Goal: Book appointment/travel/reservation

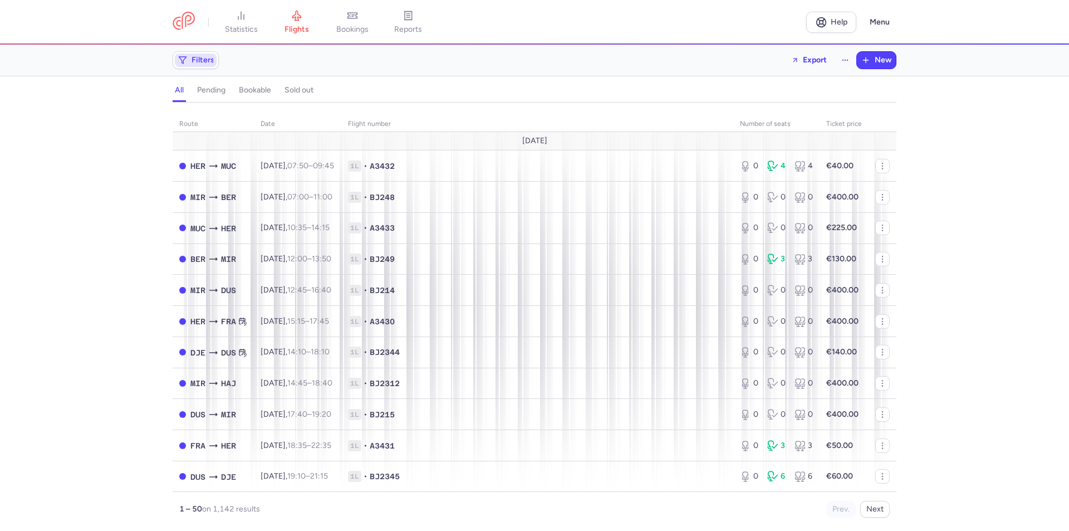
click at [199, 62] on span "Filters" at bounding box center [203, 60] width 23 height 9
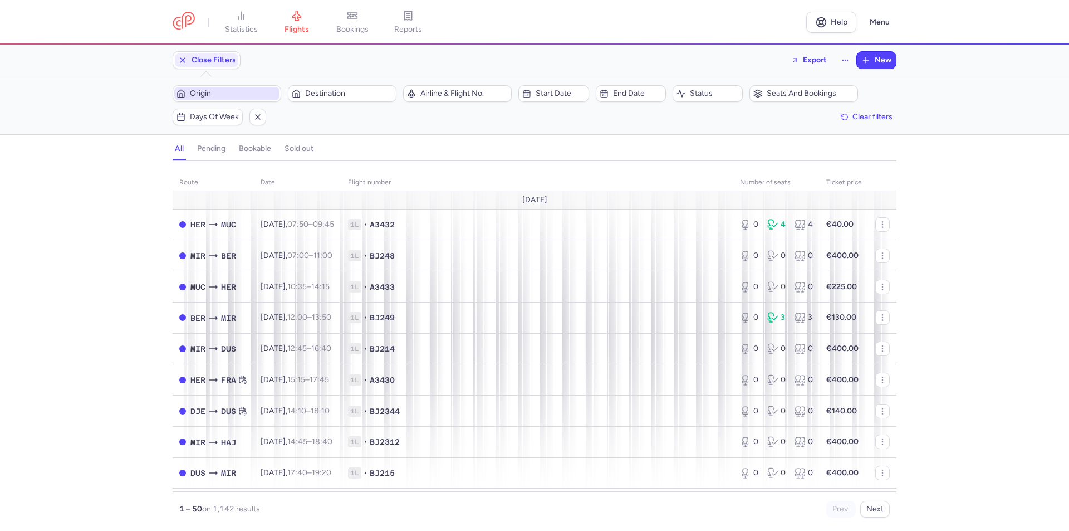
click at [204, 93] on span "Origin" at bounding box center [233, 93] width 87 height 9
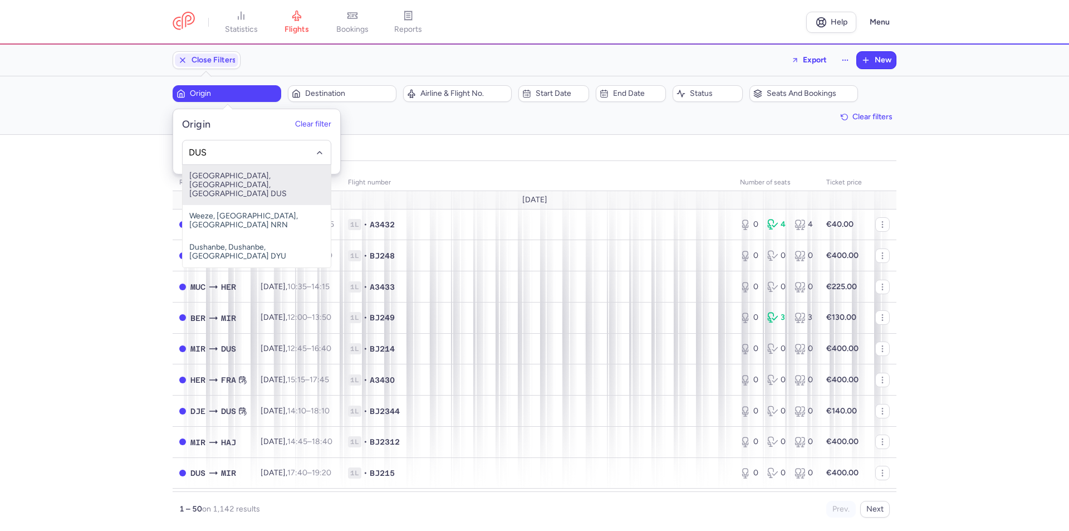
click at [222, 181] on span "[GEOGRAPHIC_DATA], [GEOGRAPHIC_DATA], [GEOGRAPHIC_DATA] DUS" at bounding box center [257, 185] width 148 height 40
type input "DUS"
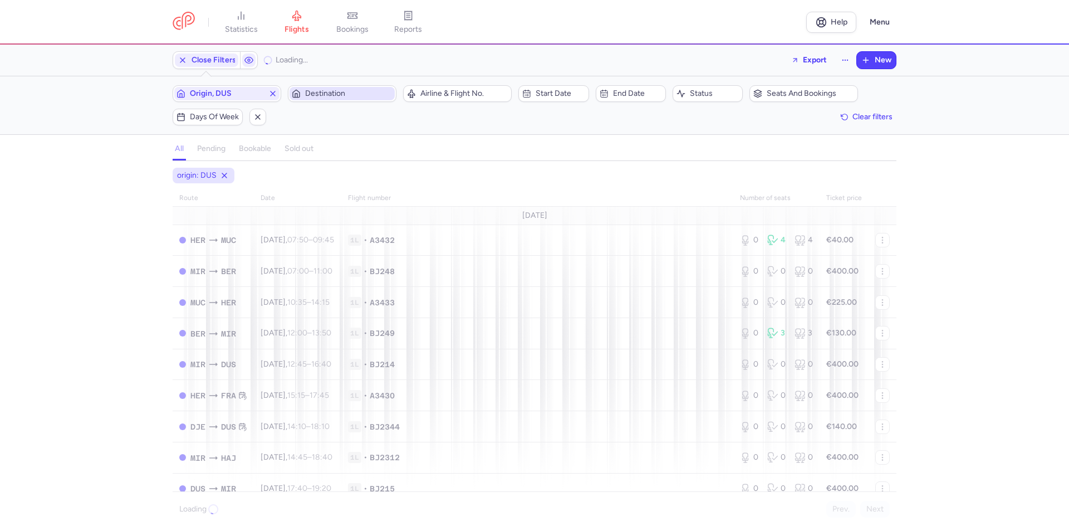
click at [312, 94] on span "Destination" at bounding box center [348, 93] width 87 height 9
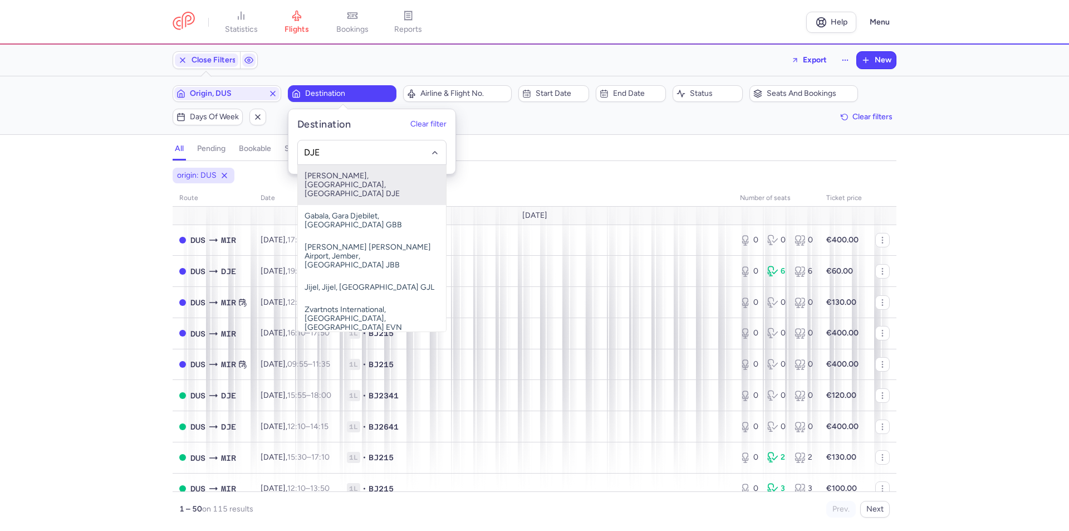
click at [328, 178] on span "[PERSON_NAME], [GEOGRAPHIC_DATA], [GEOGRAPHIC_DATA] DJE" at bounding box center [372, 185] width 148 height 40
type input "DJE"
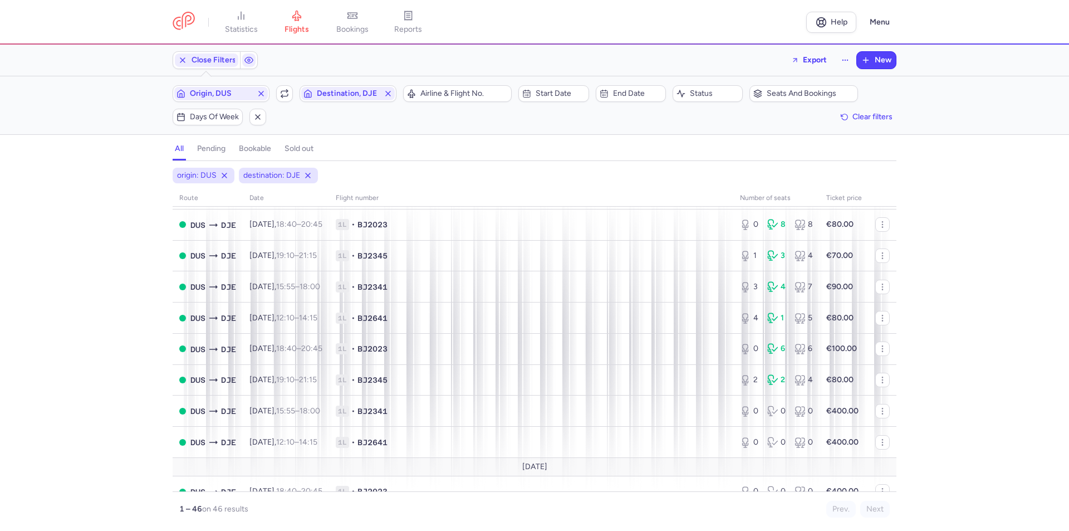
scroll to position [111, 0]
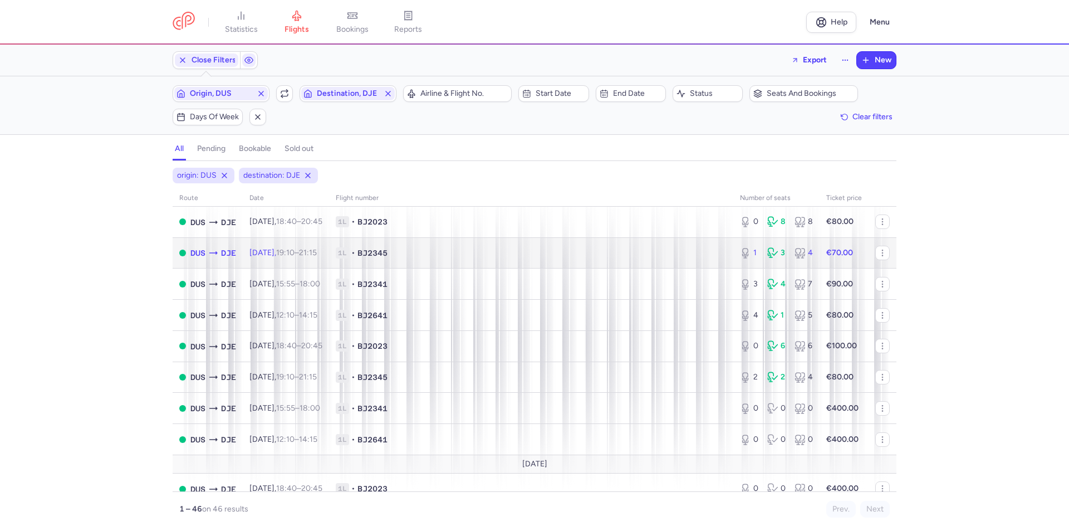
click at [295, 257] on time "19:10" at bounding box center [285, 252] width 18 height 9
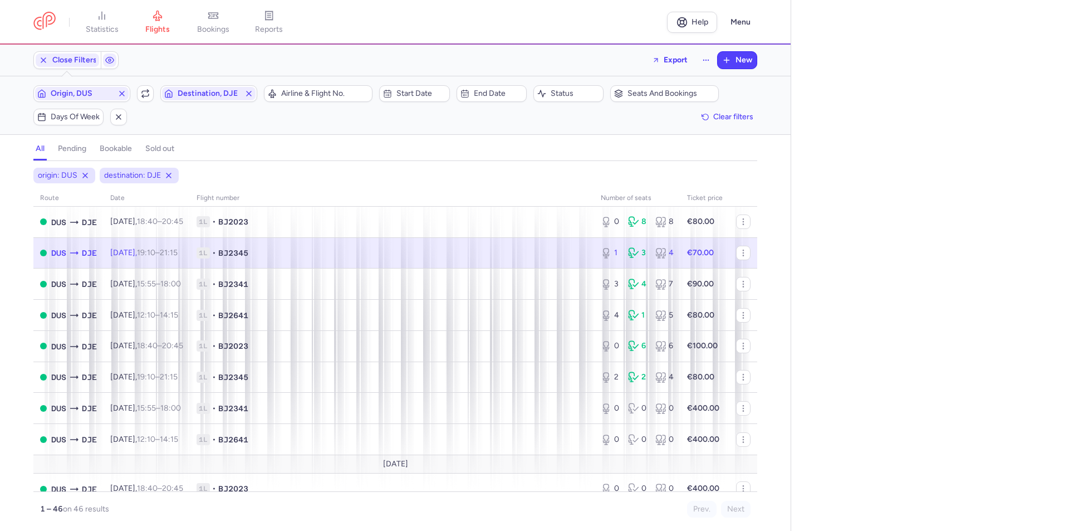
select select "days"
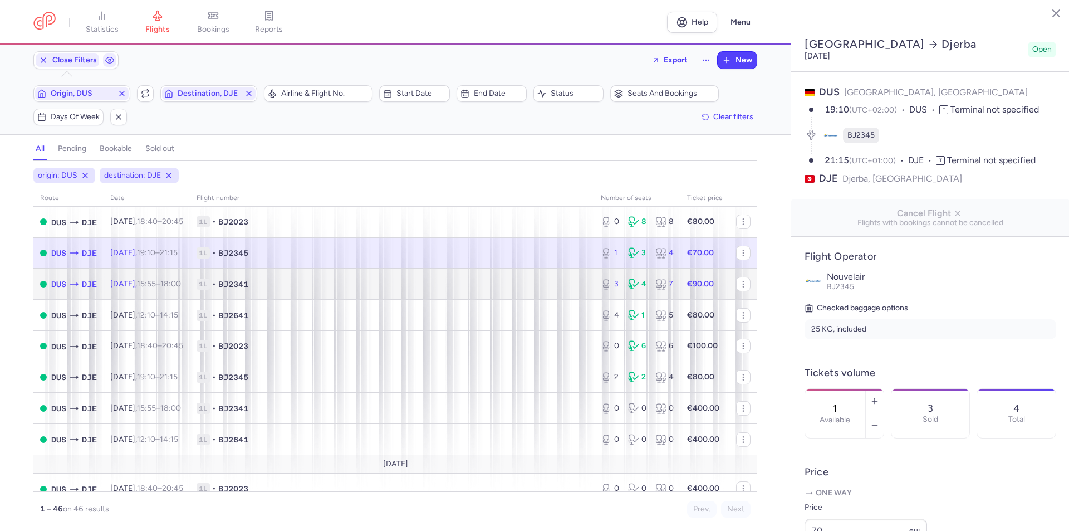
click at [156, 288] on time "15:55" at bounding box center [146, 283] width 19 height 9
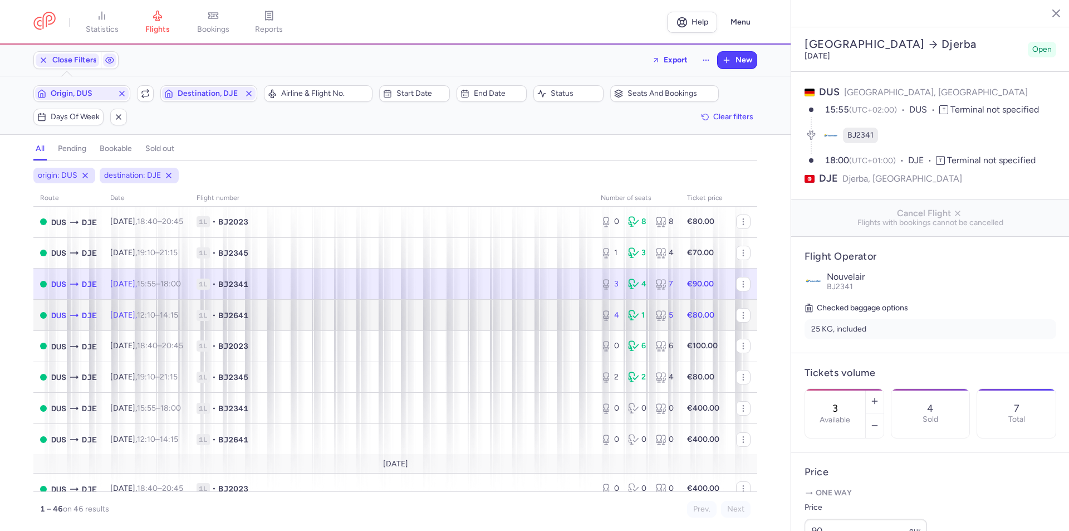
click at [273, 319] on span "1L • BJ2641" at bounding box center [392, 315] width 391 height 11
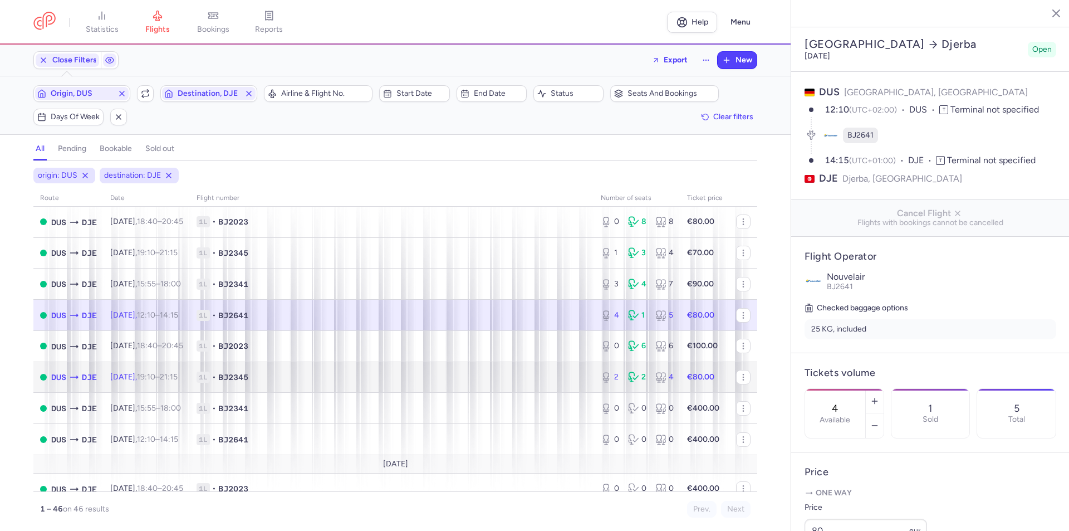
click at [247, 378] on span "BJ2345" at bounding box center [233, 377] width 30 height 11
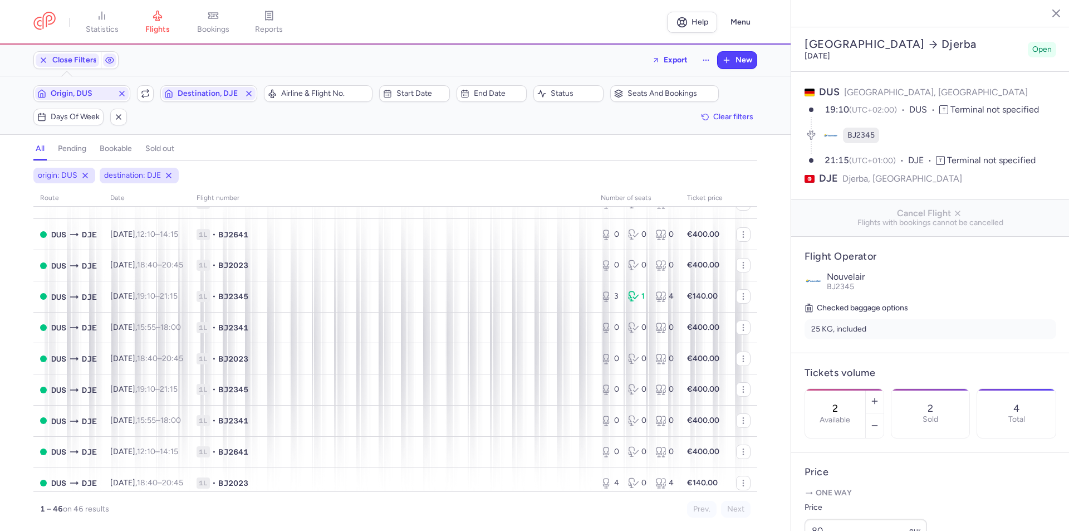
scroll to position [1003, 0]
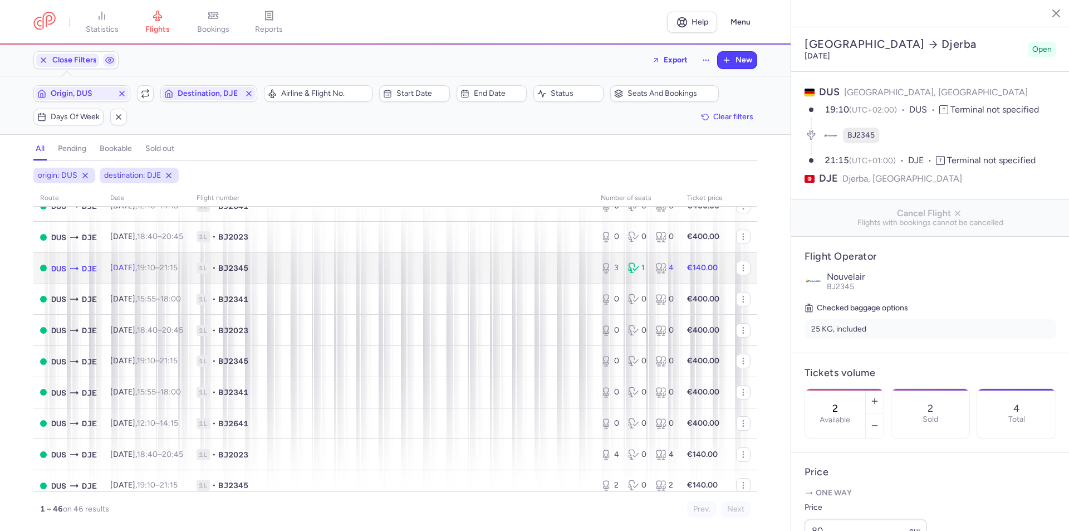
drag, startPoint x: 157, startPoint y: 271, endPoint x: 160, endPoint y: 275, distance: 5.9
click at [155, 271] on time "19:10" at bounding box center [146, 267] width 18 height 9
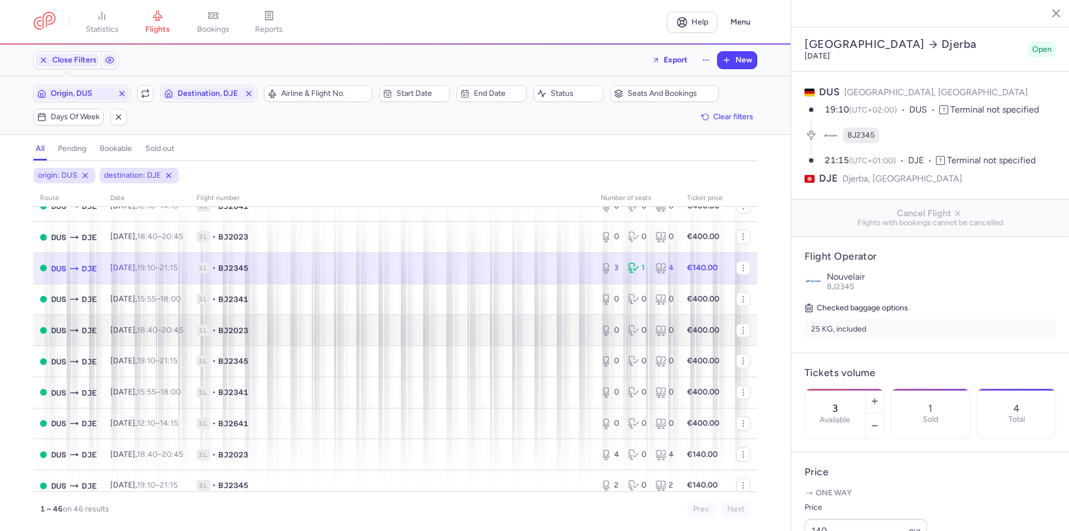
scroll to position [1058, 0]
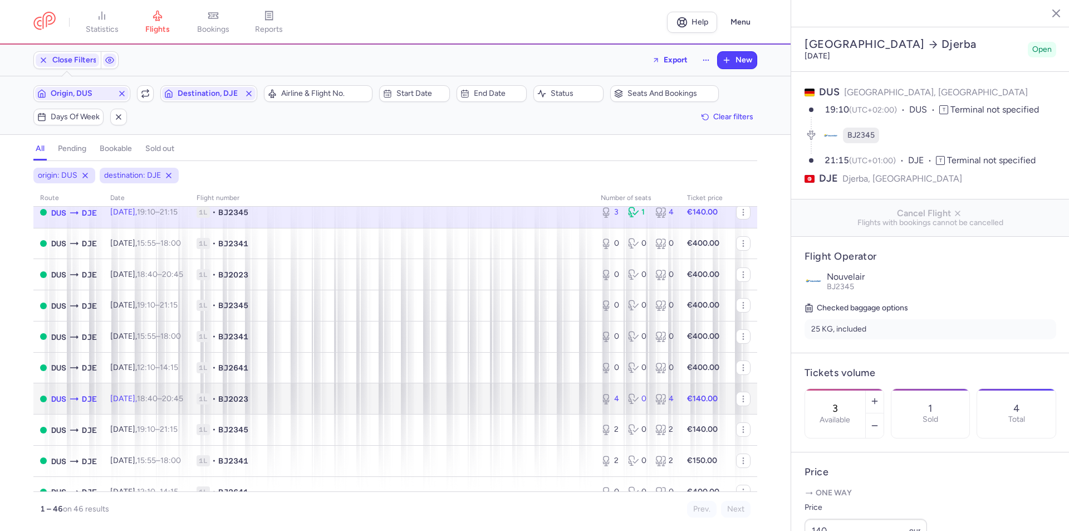
click at [151, 400] on span "[DATE] 18:40 – 20:45 +0" at bounding box center [146, 398] width 73 height 9
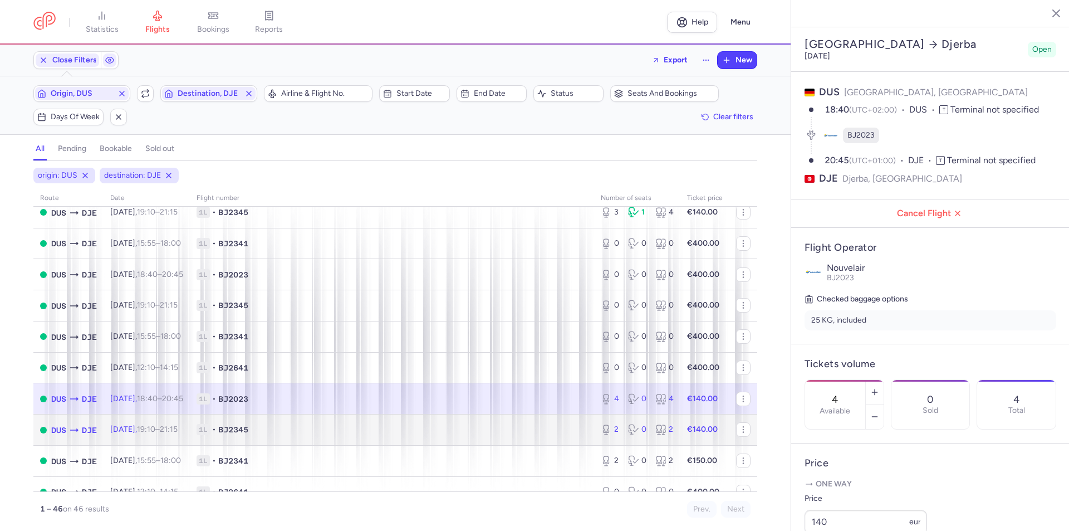
drag, startPoint x: 145, startPoint y: 432, endPoint x: 190, endPoint y: 432, distance: 45.1
click at [145, 432] on span "[DATE] 19:10 – 21:15 +0" at bounding box center [143, 428] width 67 height 9
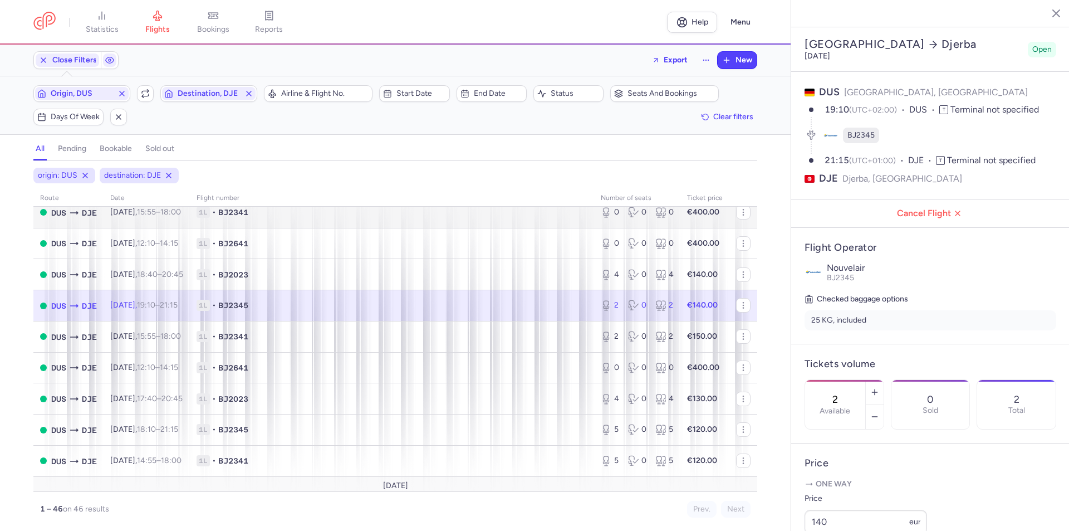
scroll to position [1217, 0]
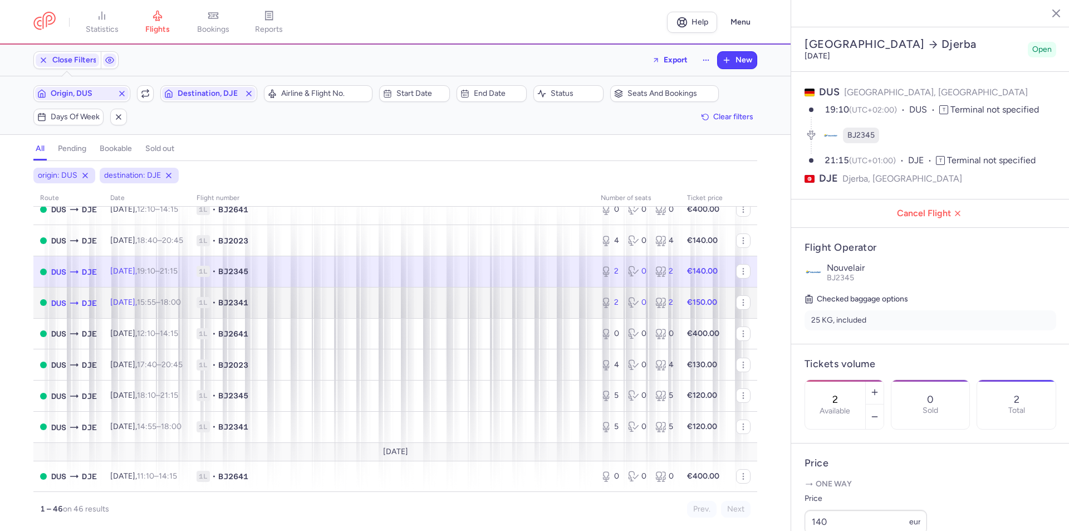
click at [154, 308] on td "[DATE] 15:55 – 18:00 +0" at bounding box center [147, 302] width 86 height 31
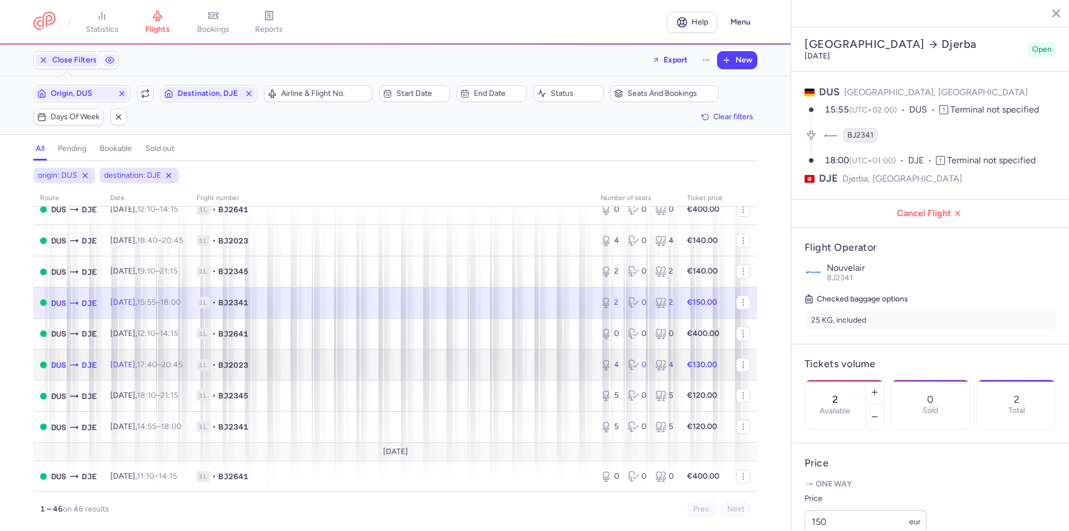
click at [150, 360] on span "[DATE] 17:40 – 20:45 +0" at bounding box center [146, 364] width 72 height 9
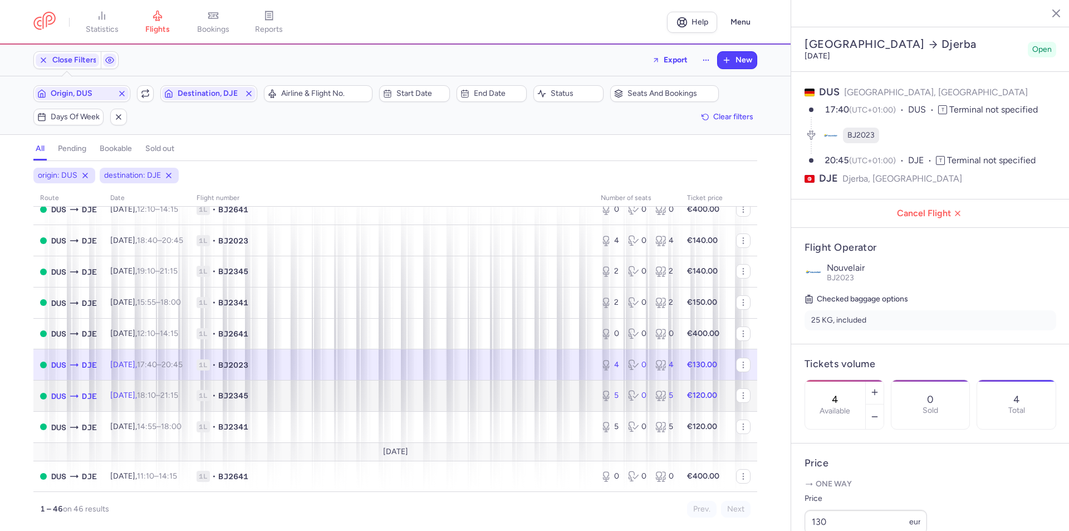
click at [141, 400] on span "[DATE] 18:10 – 21:15 +0" at bounding box center [144, 394] width 68 height 9
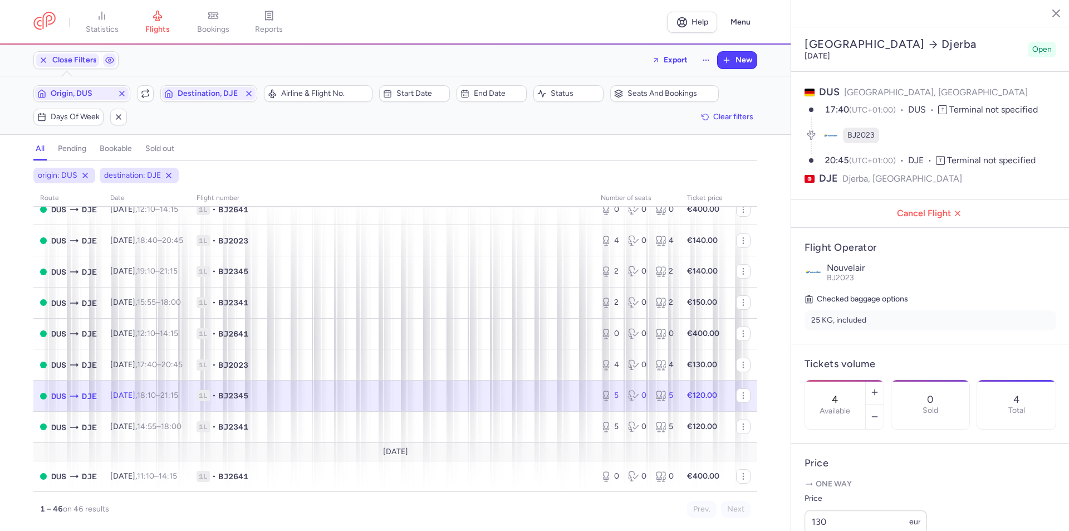
type input "5"
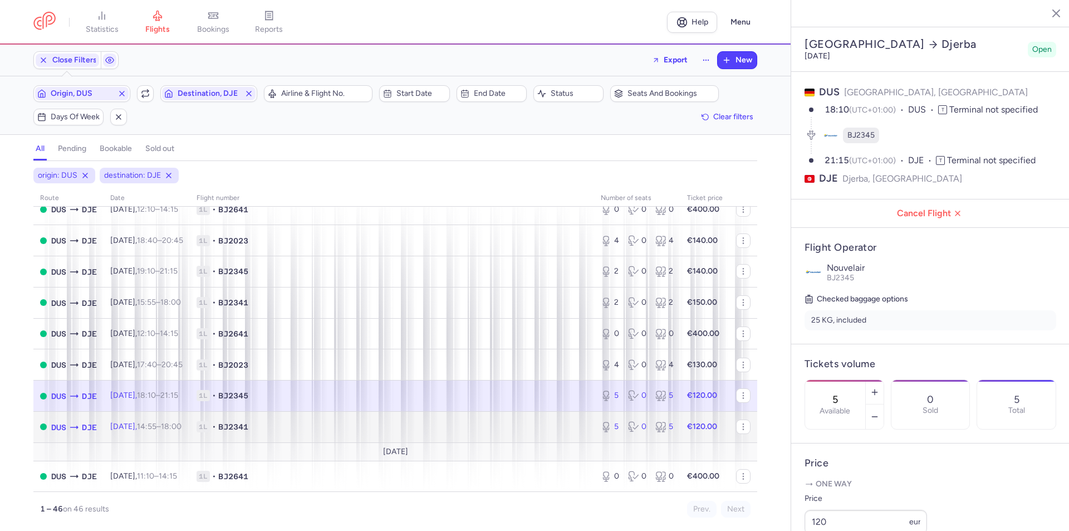
click at [170, 427] on span "14:55 – 18:00 +0" at bounding box center [159, 426] width 45 height 9
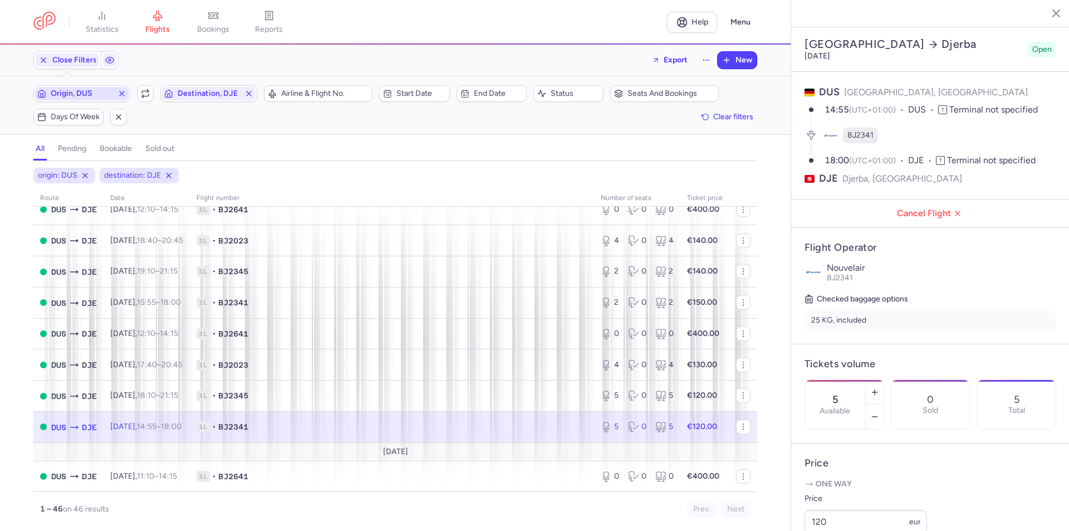
click at [74, 90] on span "Origin, DUS" at bounding box center [82, 93] width 62 height 9
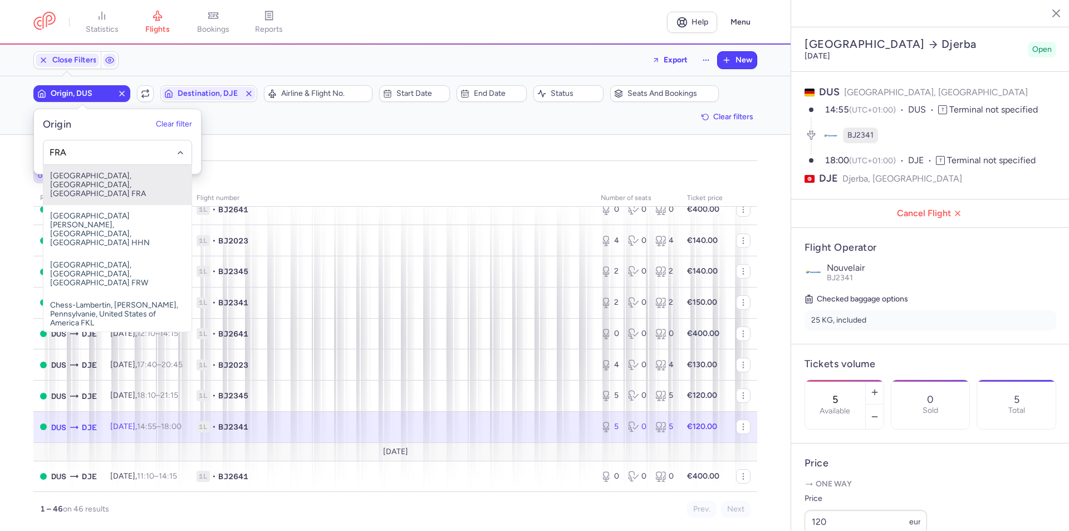
click at [85, 175] on span "[GEOGRAPHIC_DATA], [GEOGRAPHIC_DATA], [GEOGRAPHIC_DATA] FRA" at bounding box center [117, 185] width 148 height 40
type input "FRA"
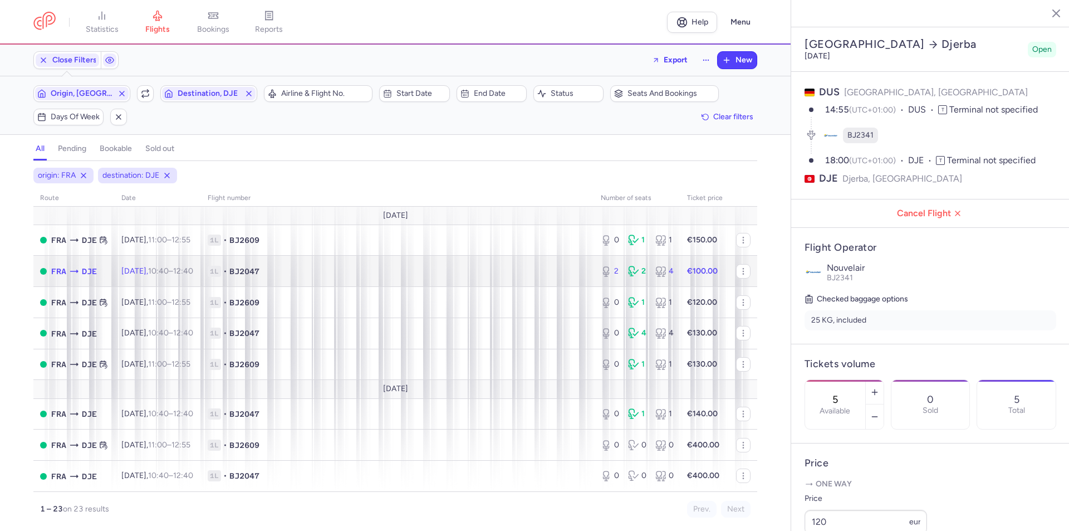
click at [156, 273] on span "[DATE] 10:40 – 12:40 +0" at bounding box center [157, 270] width 72 height 9
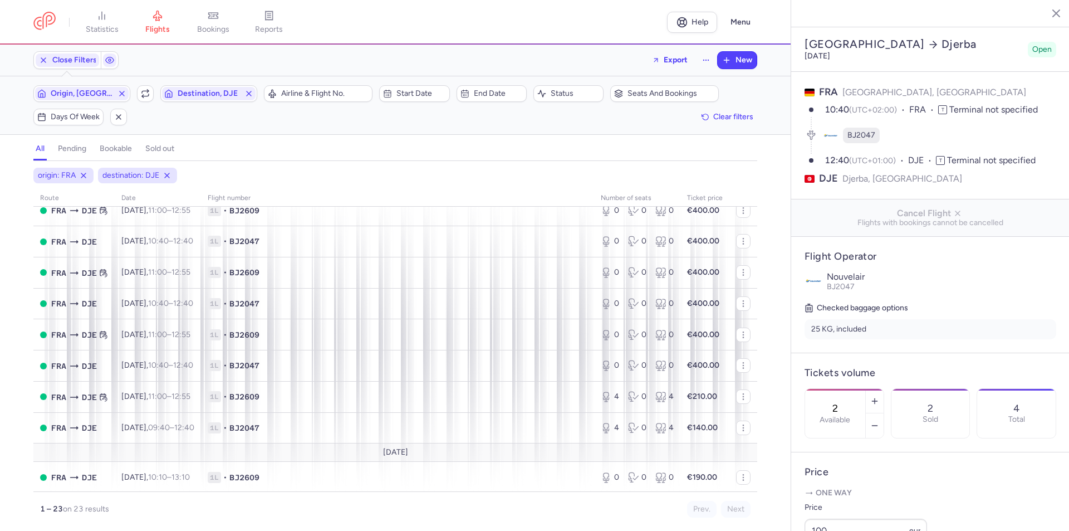
scroll to position [502, 0]
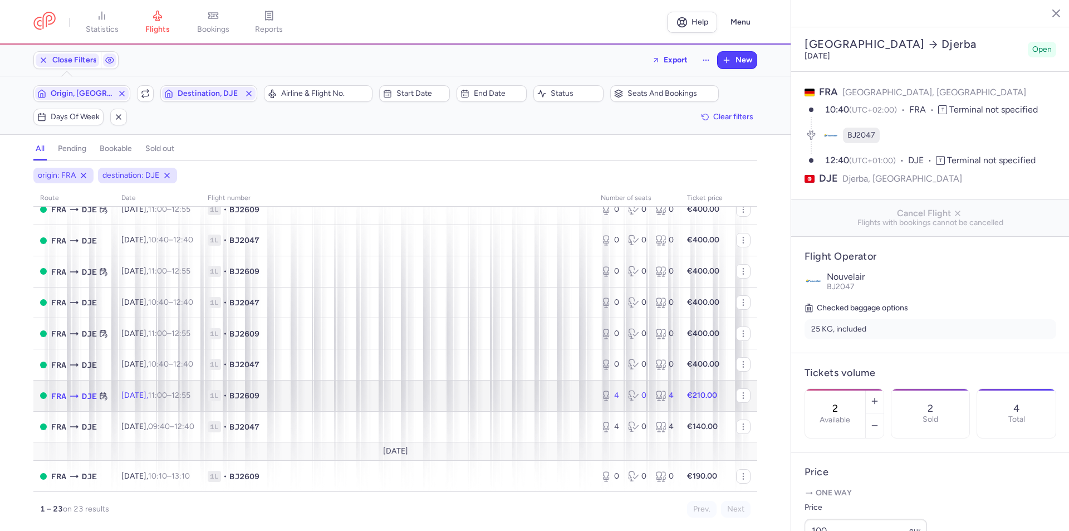
click at [162, 396] on span "[DATE] 11:00 – 12:55 +0" at bounding box center [155, 394] width 69 height 9
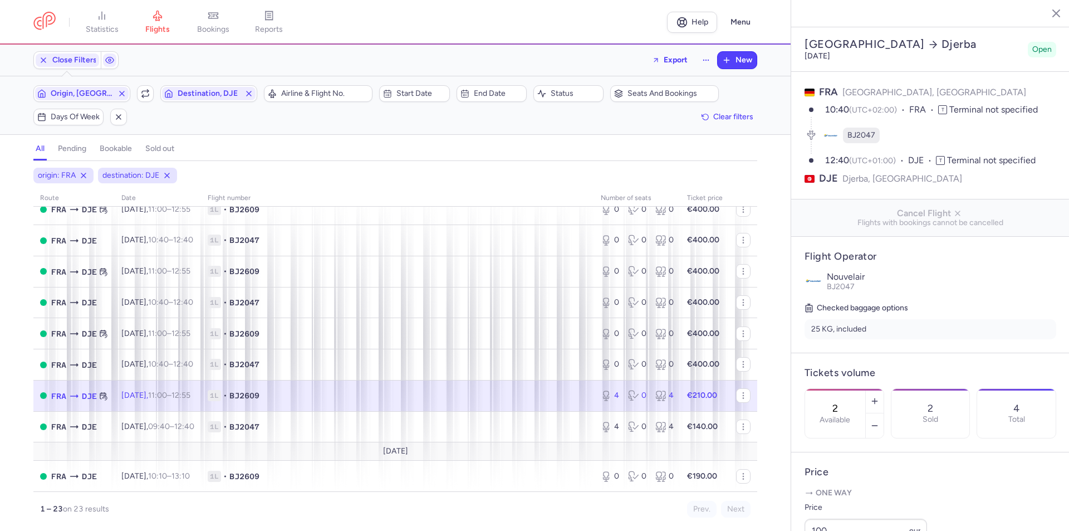
type input "4"
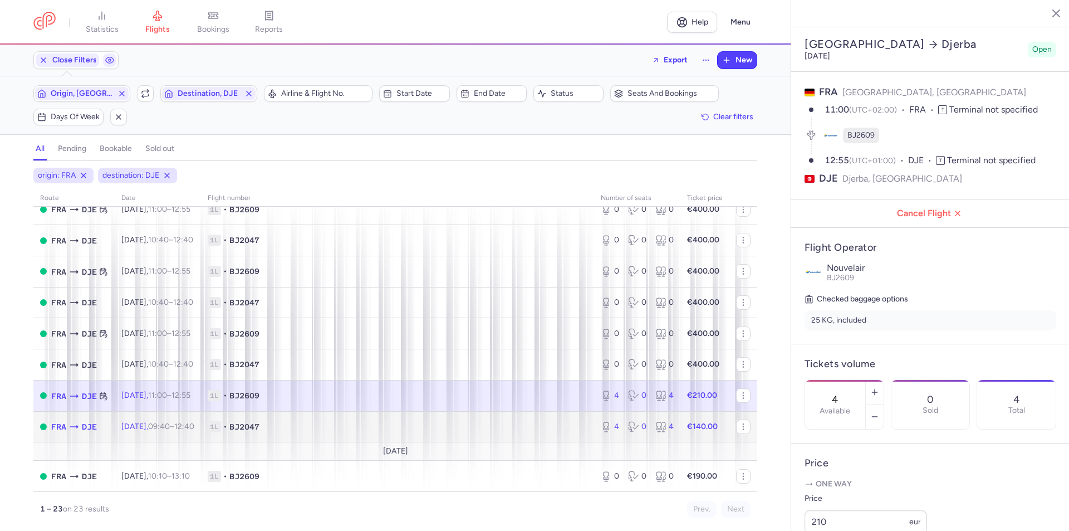
click at [170, 423] on time "09:40" at bounding box center [159, 426] width 22 height 9
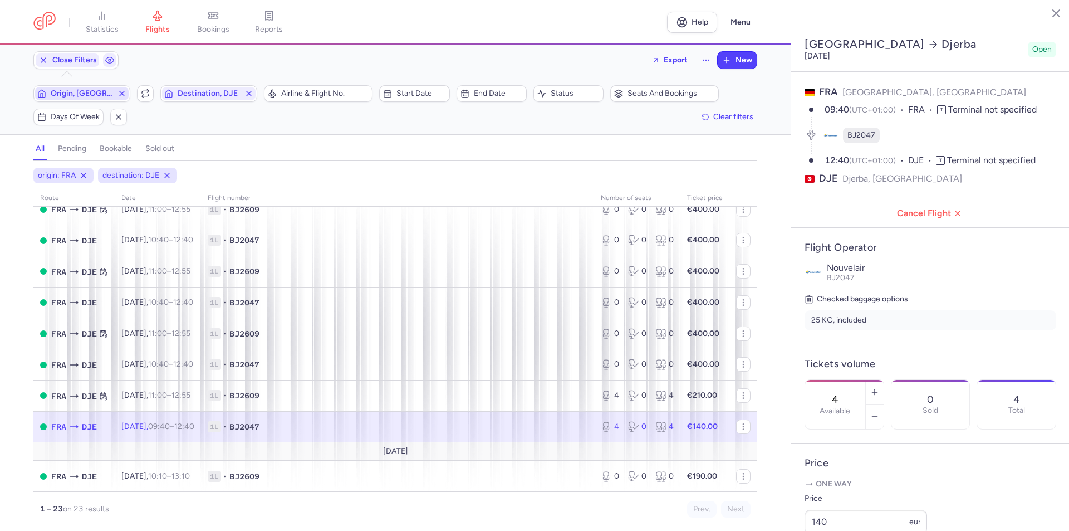
click at [97, 91] on span "Origin, [GEOGRAPHIC_DATA]" at bounding box center [82, 93] width 62 height 9
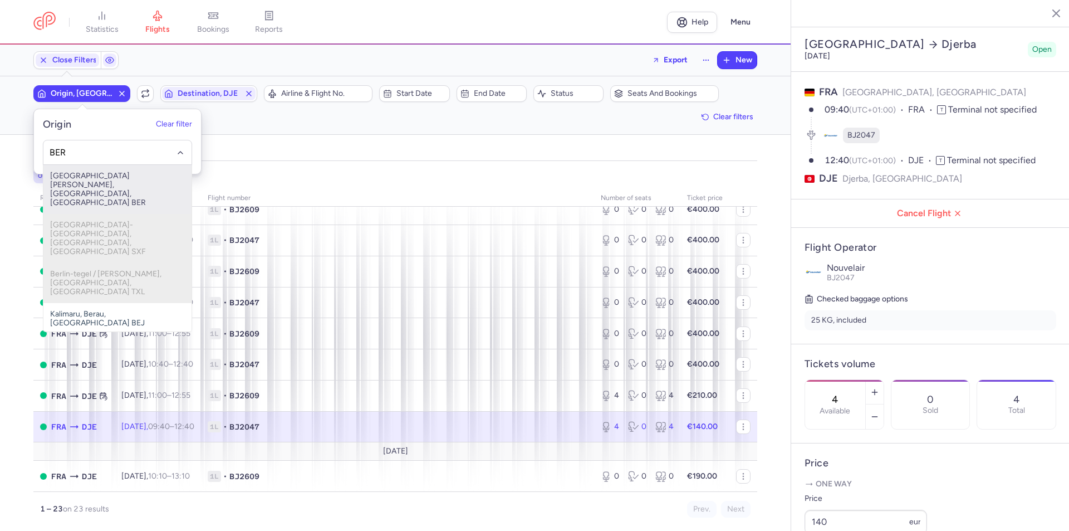
click at [104, 175] on span "[GEOGRAPHIC_DATA][PERSON_NAME], [GEOGRAPHIC_DATA], [GEOGRAPHIC_DATA] BER" at bounding box center [117, 189] width 148 height 49
type input "BER"
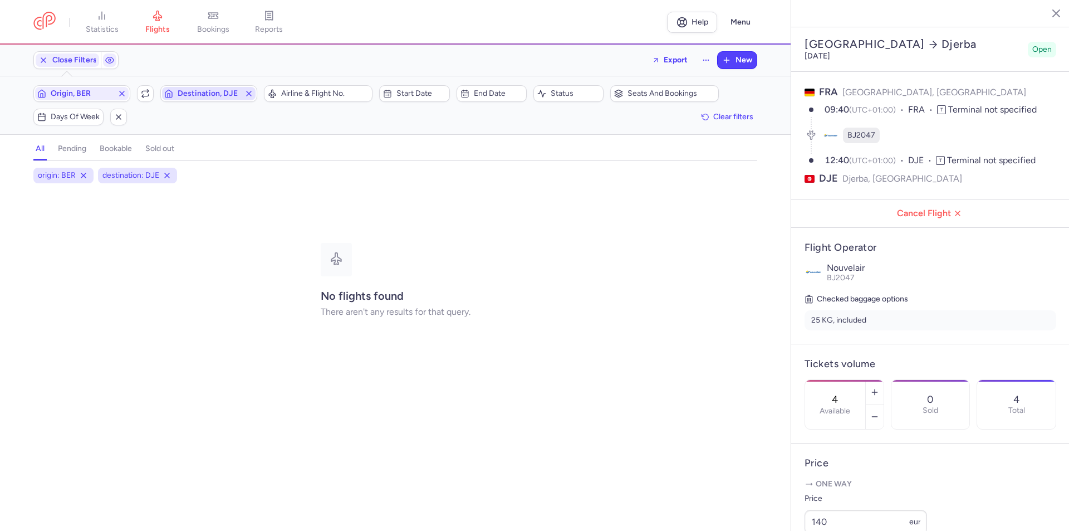
click at [205, 88] on span "Destination, DJE" at bounding box center [209, 93] width 94 height 13
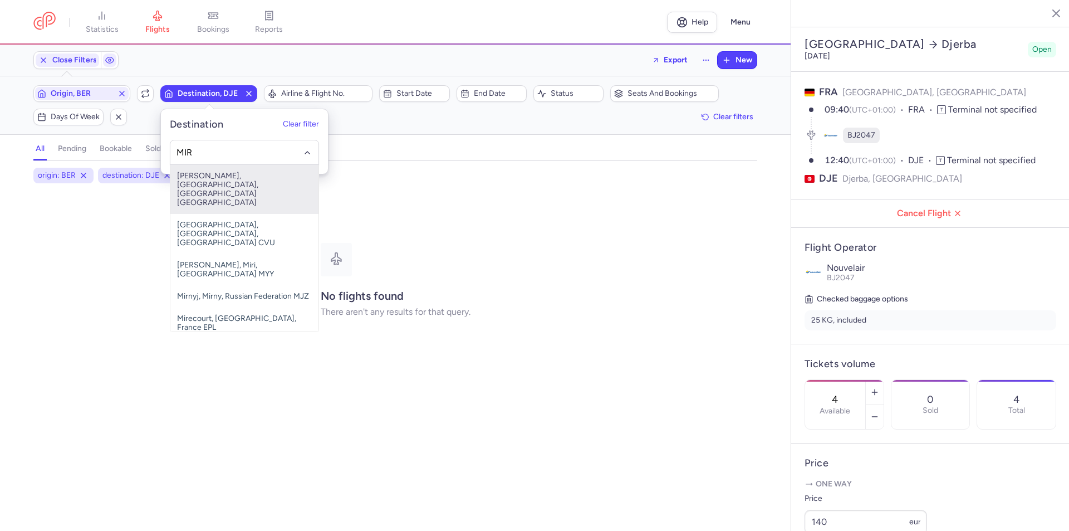
click at [226, 179] on span "[PERSON_NAME], [GEOGRAPHIC_DATA], [GEOGRAPHIC_DATA] [GEOGRAPHIC_DATA]" at bounding box center [244, 189] width 148 height 49
type input "MIR"
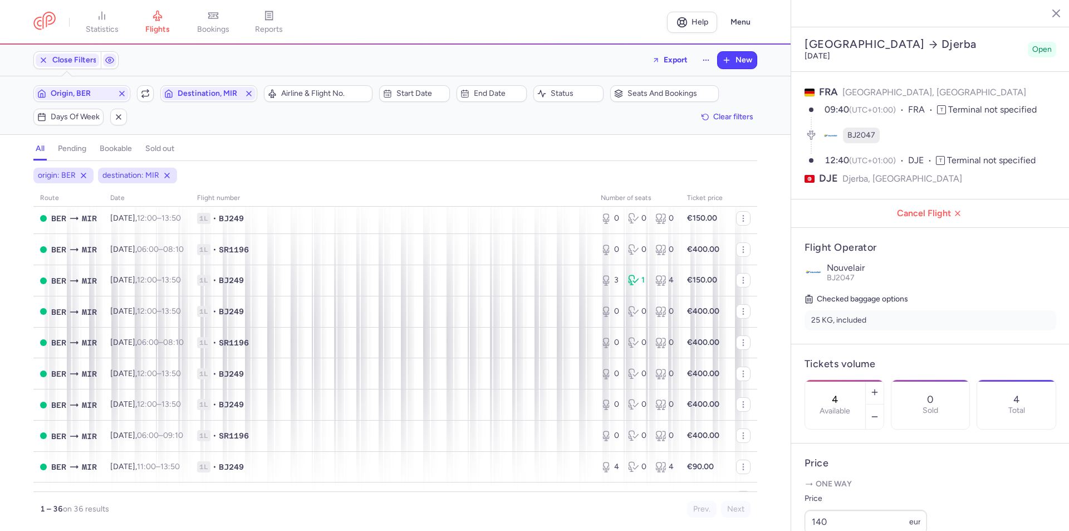
scroll to position [836, 0]
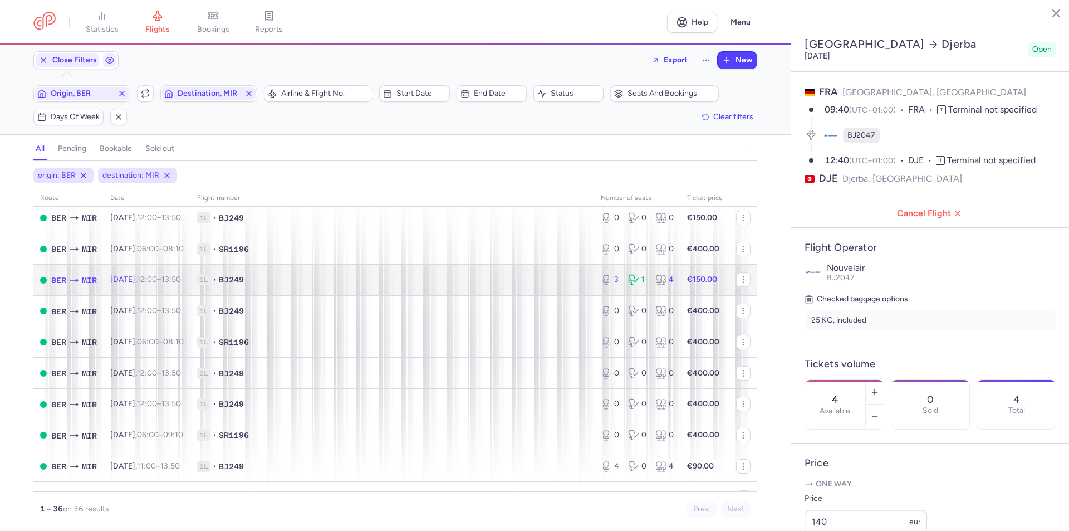
click at [165, 287] on td "[DATE] 12:00 – 13:50 +0" at bounding box center [147, 280] width 87 height 31
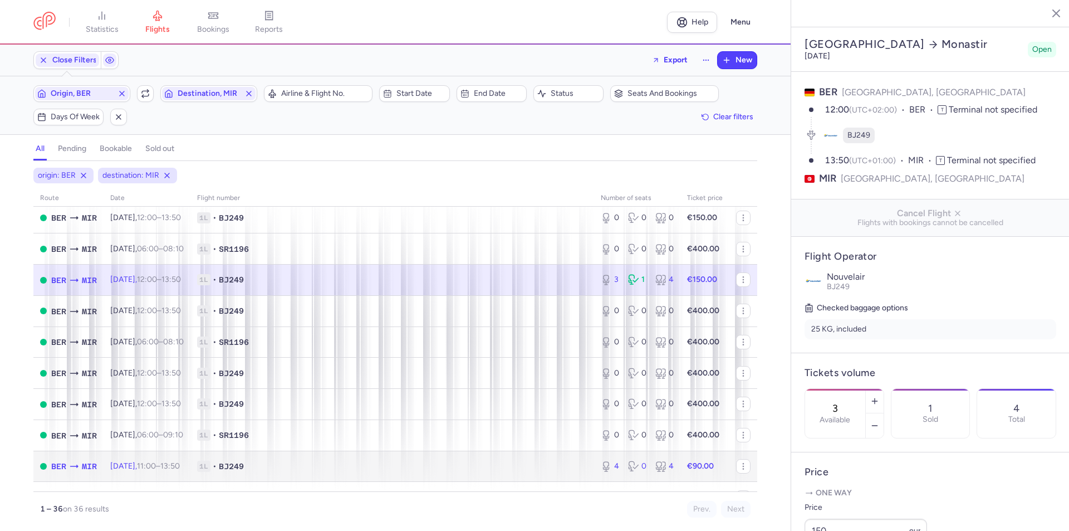
click at [182, 460] on td "[DATE] 11:00 – 13:50 +0" at bounding box center [147, 466] width 87 height 31
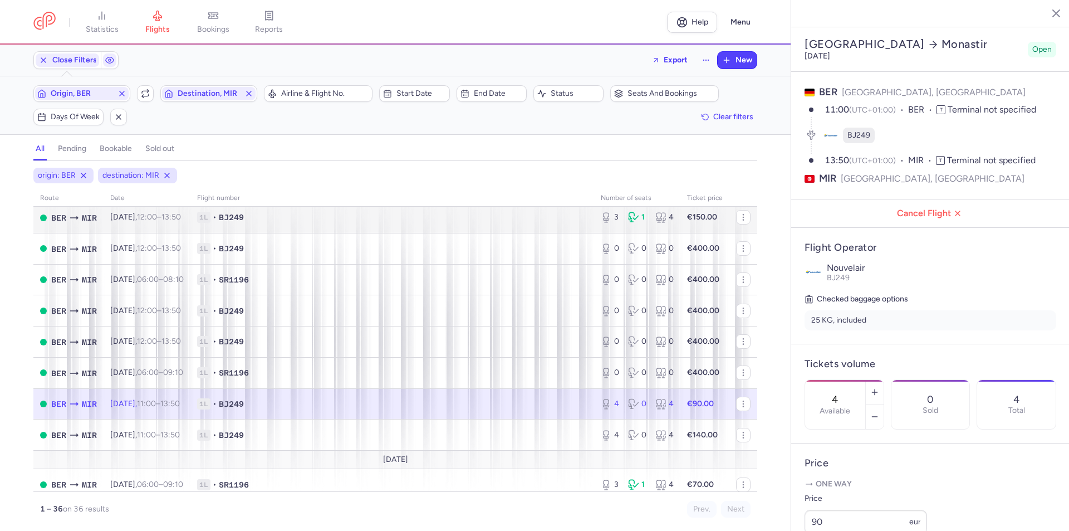
scroll to position [906, 0]
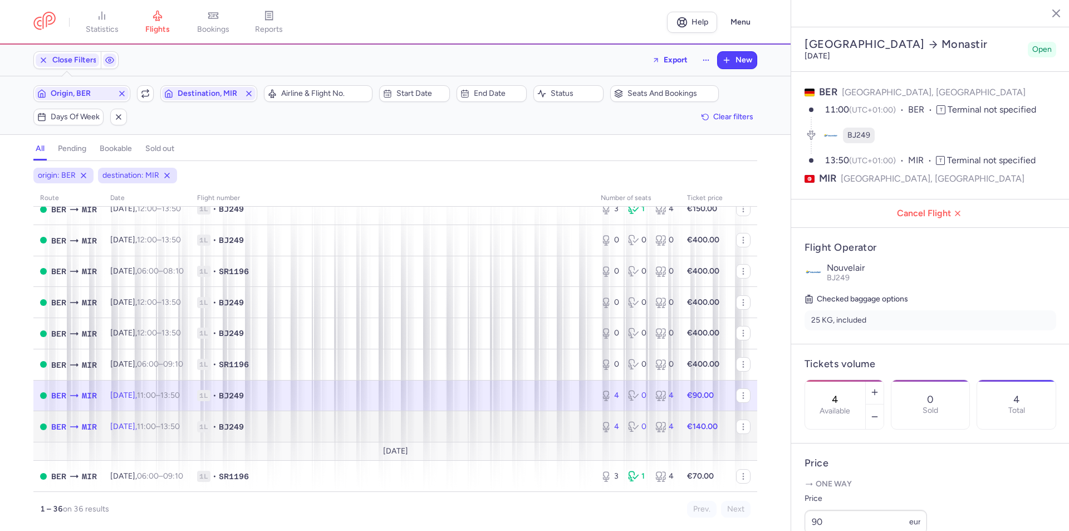
click at [159, 431] on td "[DATE] 11:00 – 13:50 +0" at bounding box center [147, 426] width 87 height 31
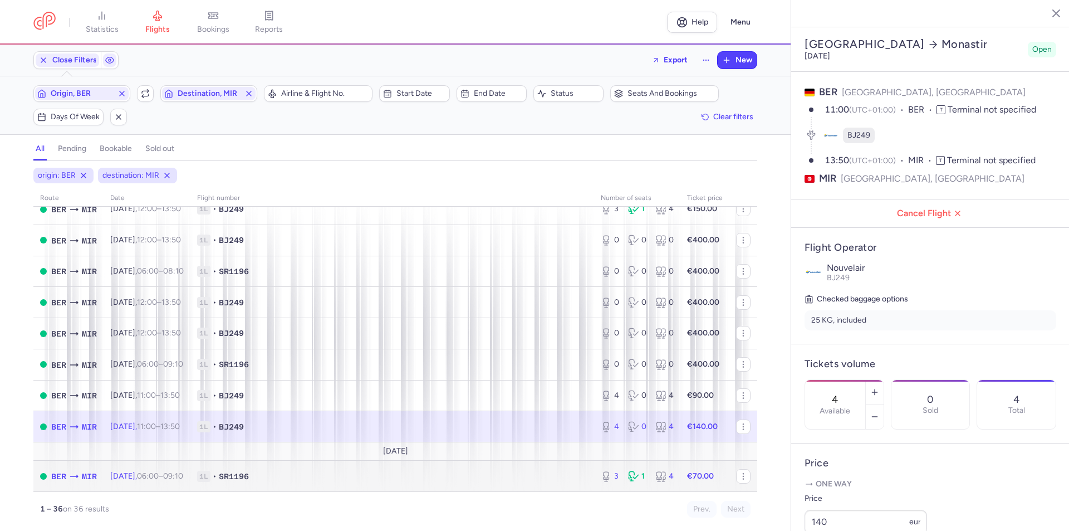
click at [150, 479] on span "[DATE] 06:00 – 09:10 +0" at bounding box center [146, 475] width 73 height 9
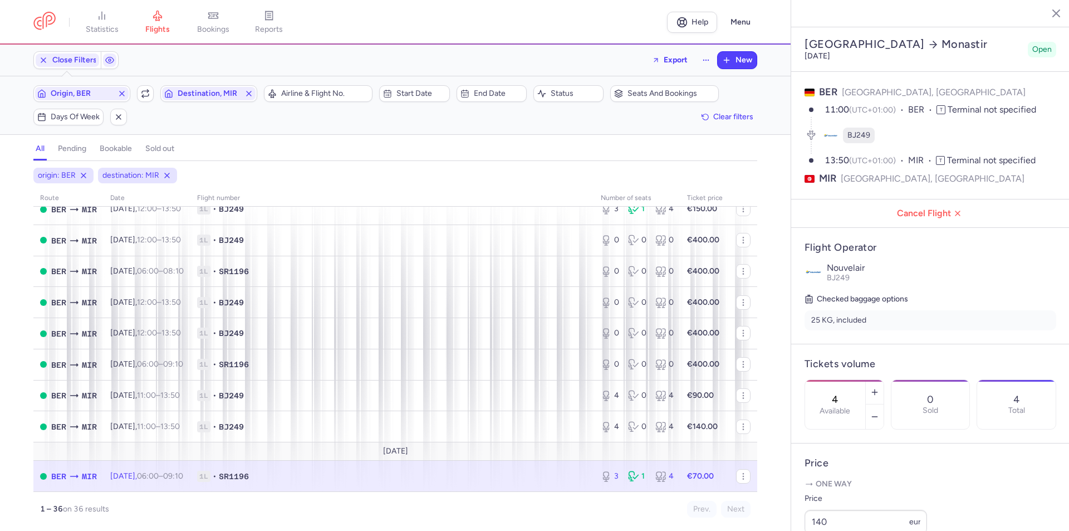
type input "3"
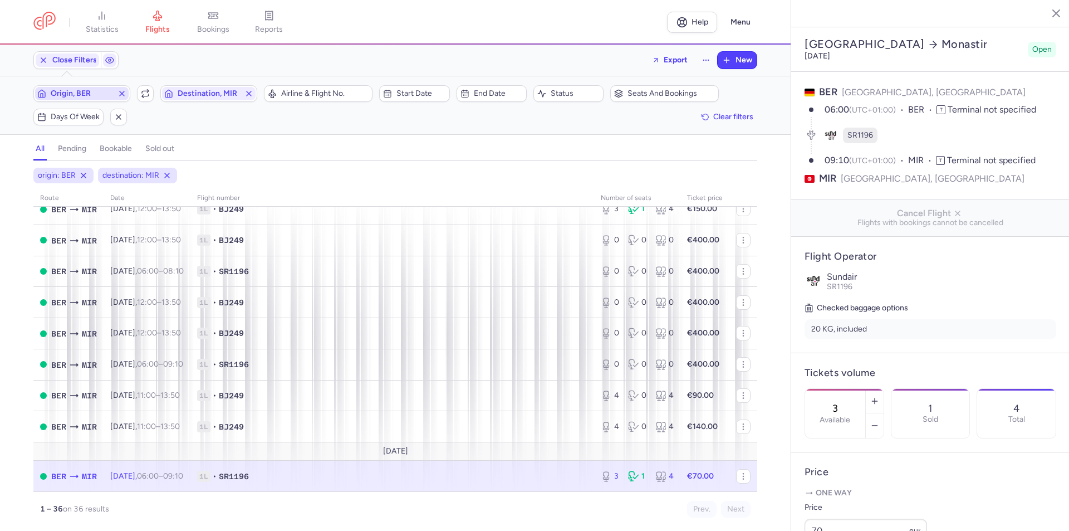
click at [81, 91] on span "Origin, BER" at bounding box center [82, 93] width 62 height 9
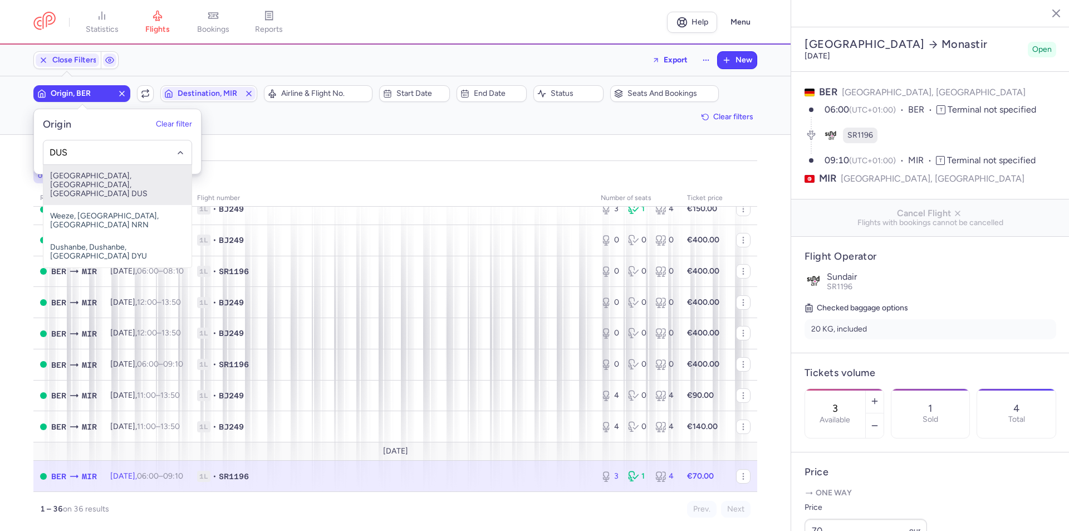
click at [92, 175] on span "[GEOGRAPHIC_DATA], [GEOGRAPHIC_DATA], [GEOGRAPHIC_DATA] DUS" at bounding box center [117, 185] width 148 height 40
type input "DUS"
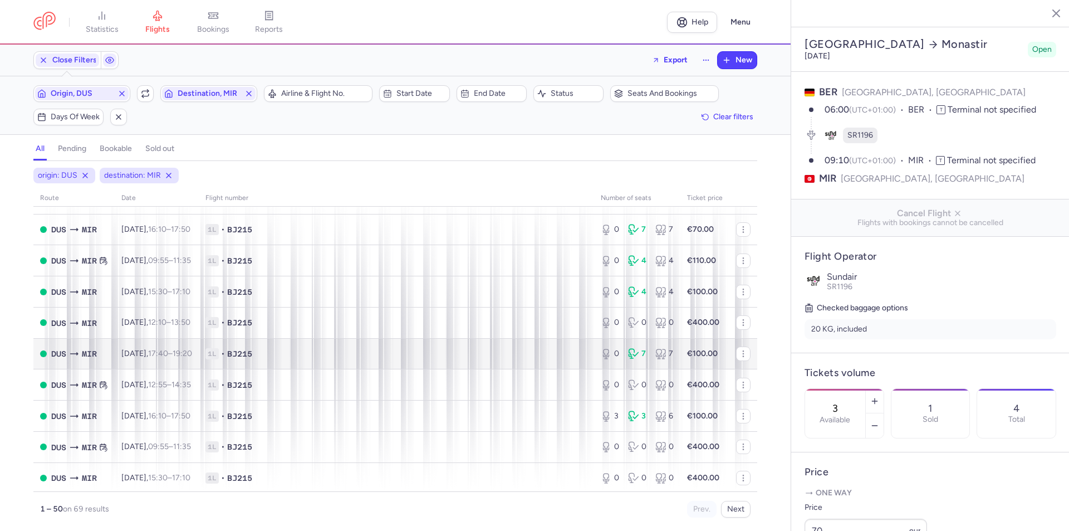
scroll to position [279, 0]
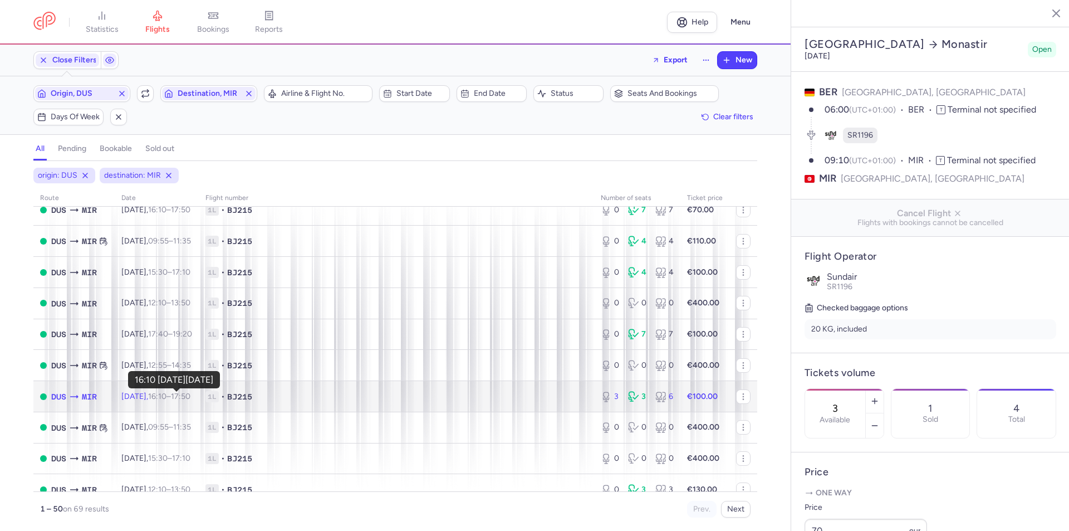
click at [167, 398] on time "16:10" at bounding box center [157, 396] width 18 height 9
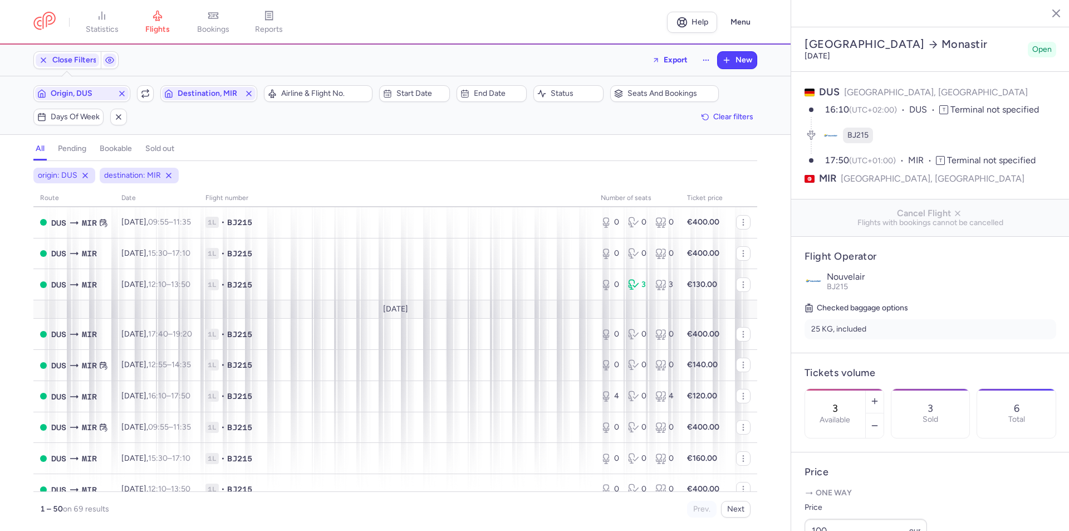
scroll to position [501, 0]
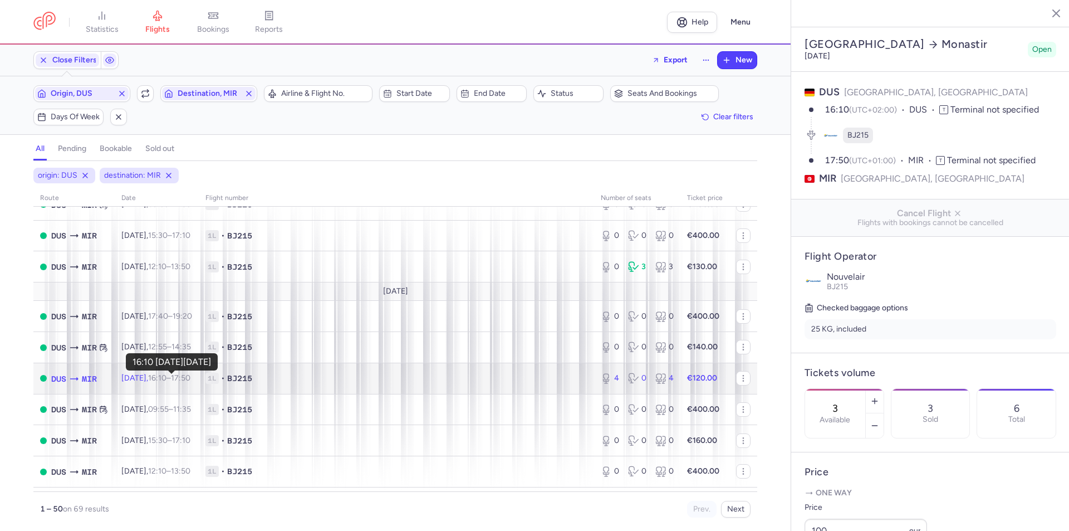
click at [166, 375] on time "16:10" at bounding box center [157, 377] width 18 height 9
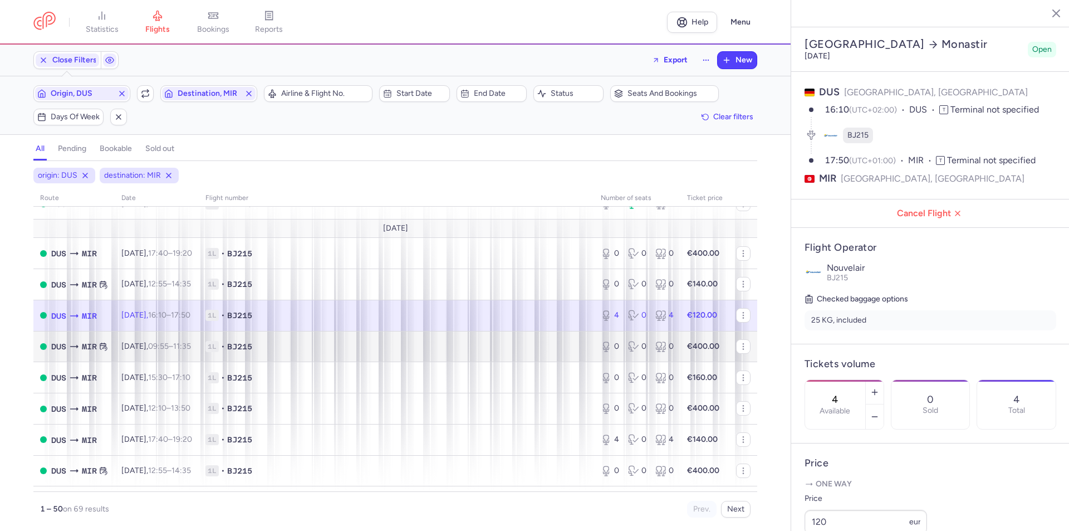
scroll to position [613, 0]
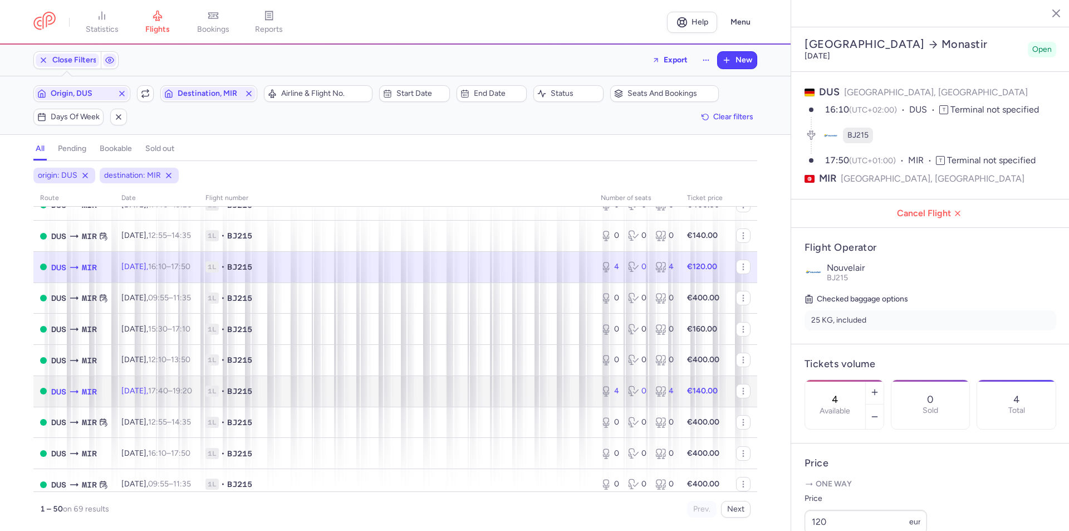
click at [156, 397] on td "[DATE] 17:40 – 19:20 +0" at bounding box center [157, 390] width 84 height 31
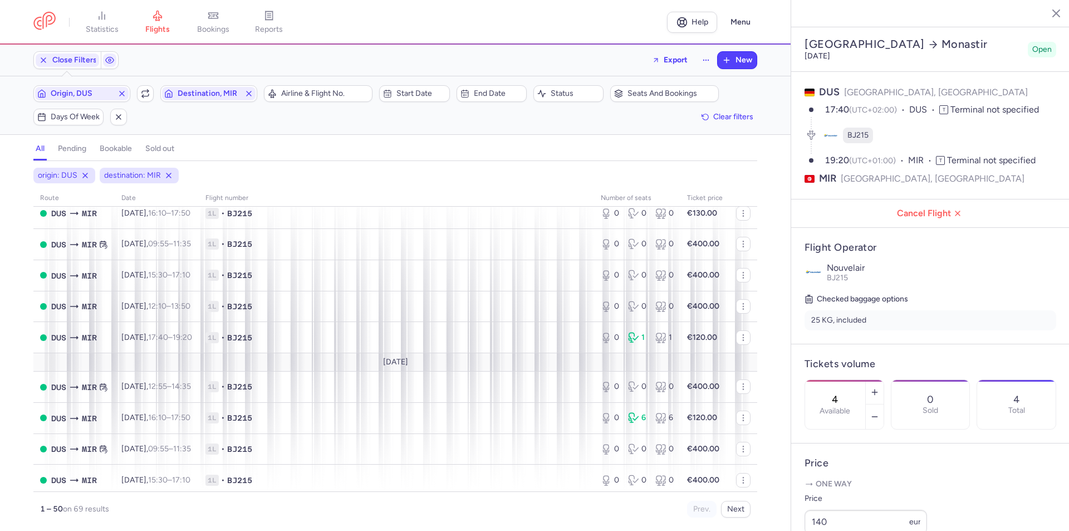
scroll to position [1322, 0]
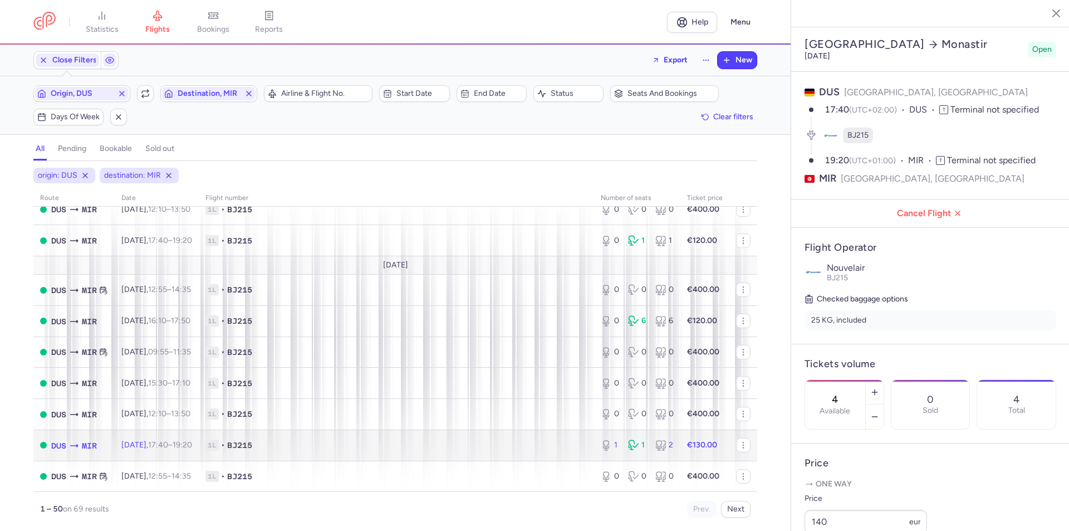
click at [121, 439] on td "[DATE] 17:40 – 19:20 +0" at bounding box center [157, 444] width 84 height 31
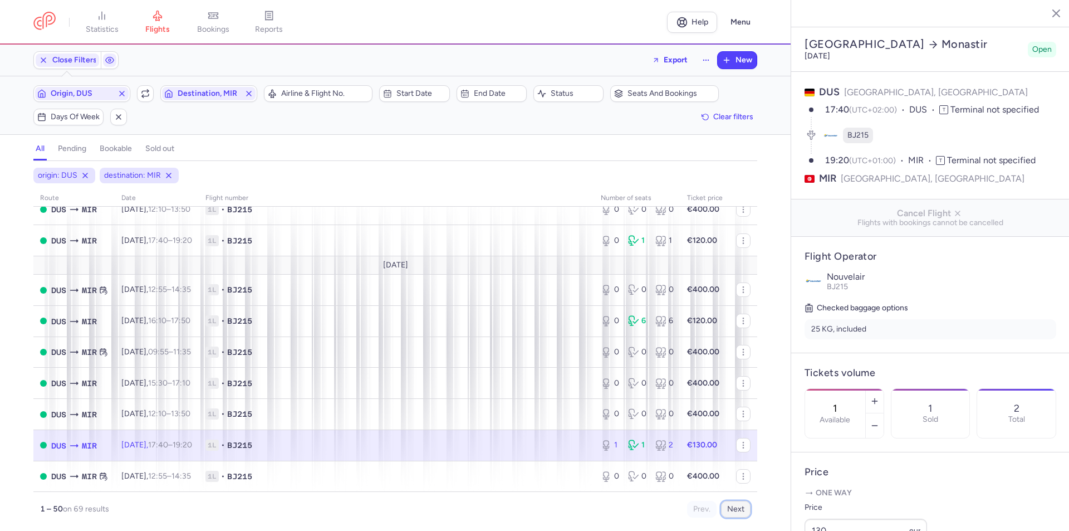
click at [741, 512] on button "Next" at bounding box center [736, 509] width 30 height 17
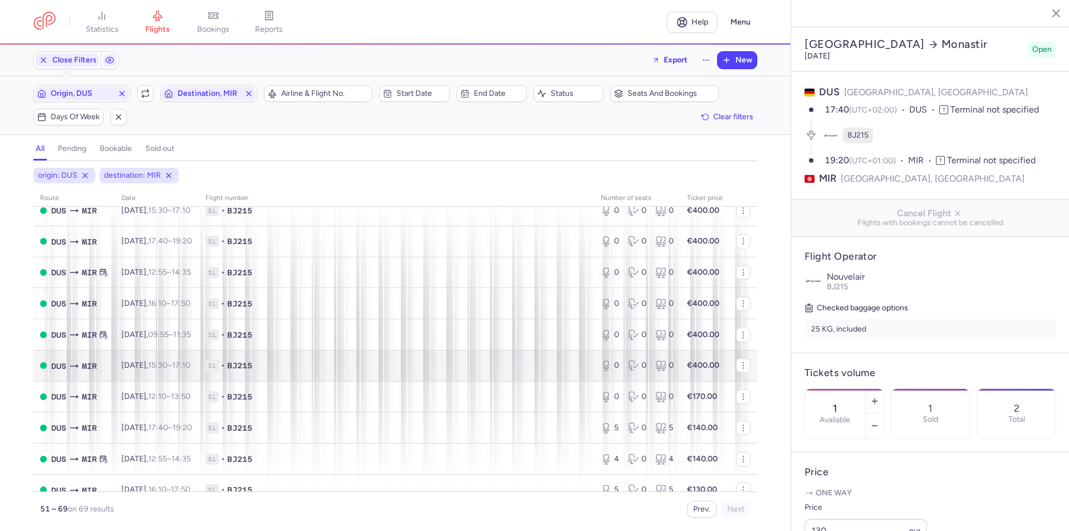
scroll to position [223, 0]
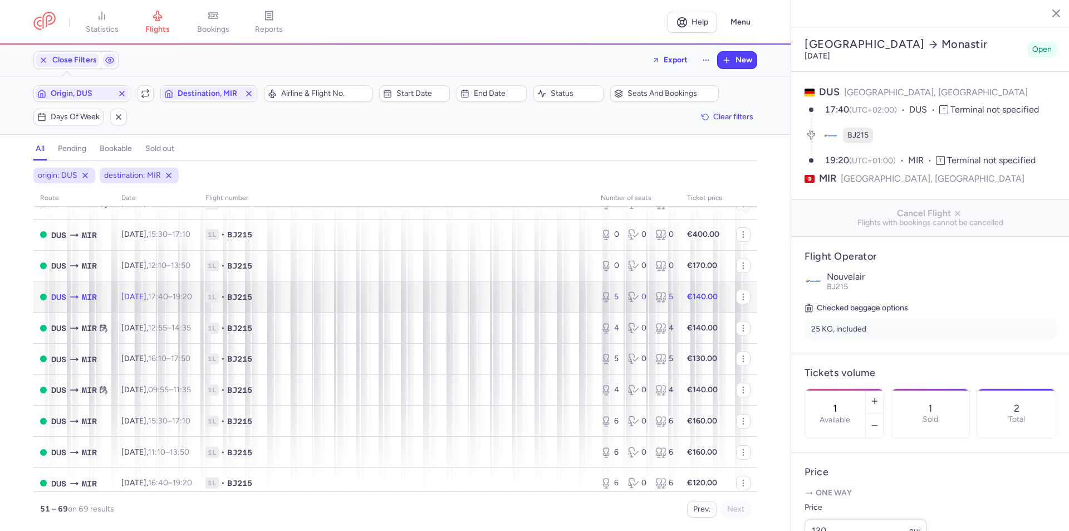
click at [150, 300] on span "[DATE] 17:40 – 19:20 +0" at bounding box center [156, 296] width 71 height 9
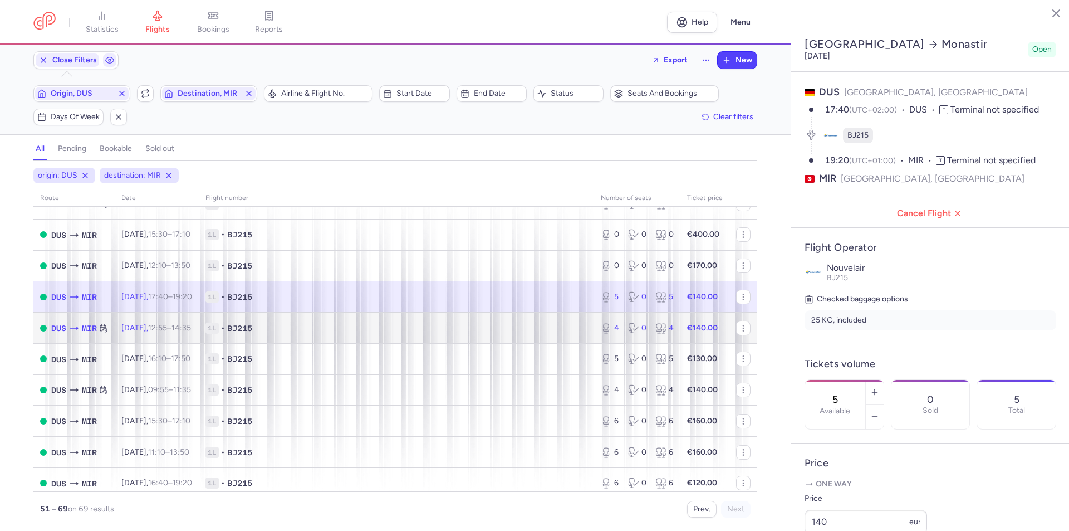
click at [167, 331] on time "12:55" at bounding box center [157, 327] width 19 height 9
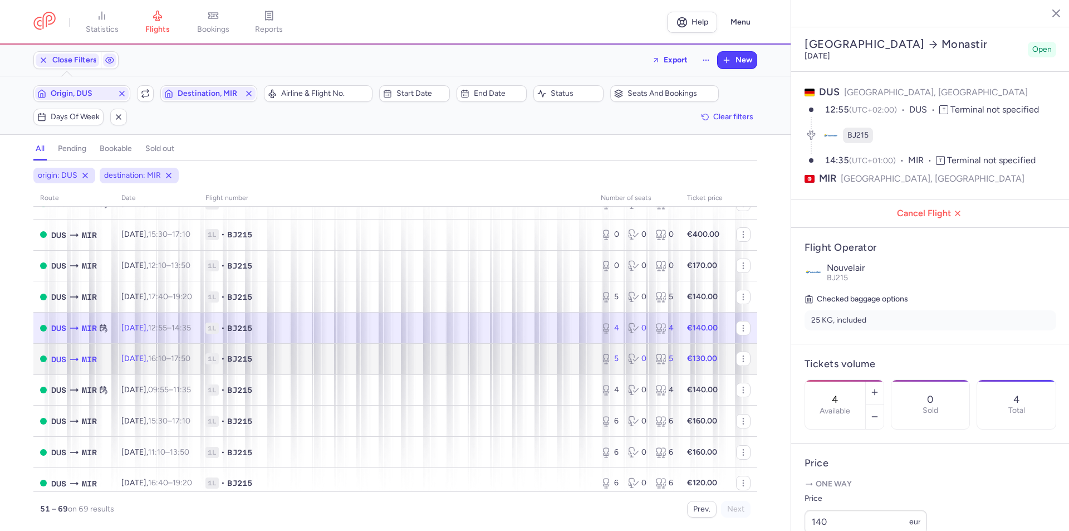
click at [164, 367] on td "[DATE] 16:10 – 17:50 +0" at bounding box center [157, 358] width 84 height 31
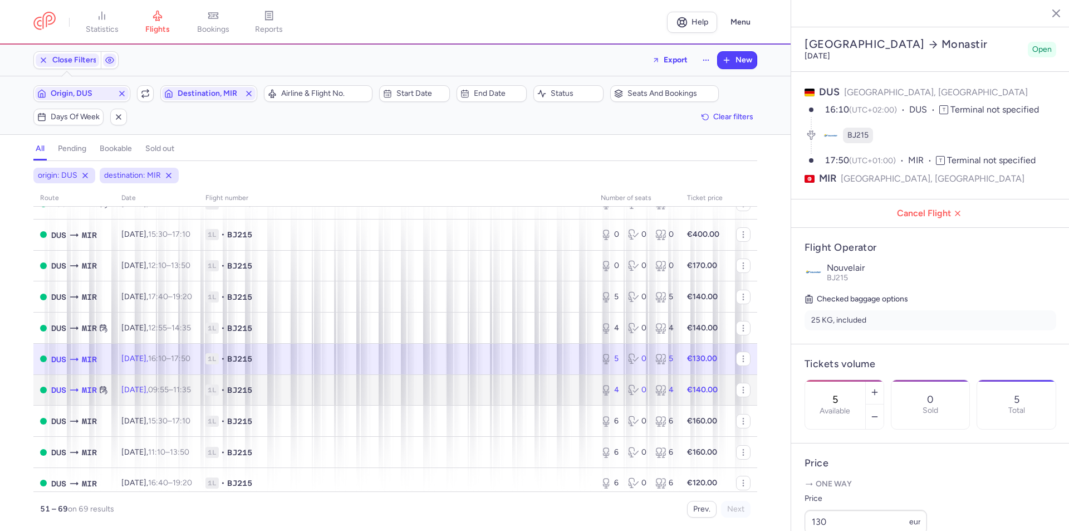
click at [157, 394] on td "[DATE] 09:55 – 11:35 +0" at bounding box center [157, 389] width 84 height 31
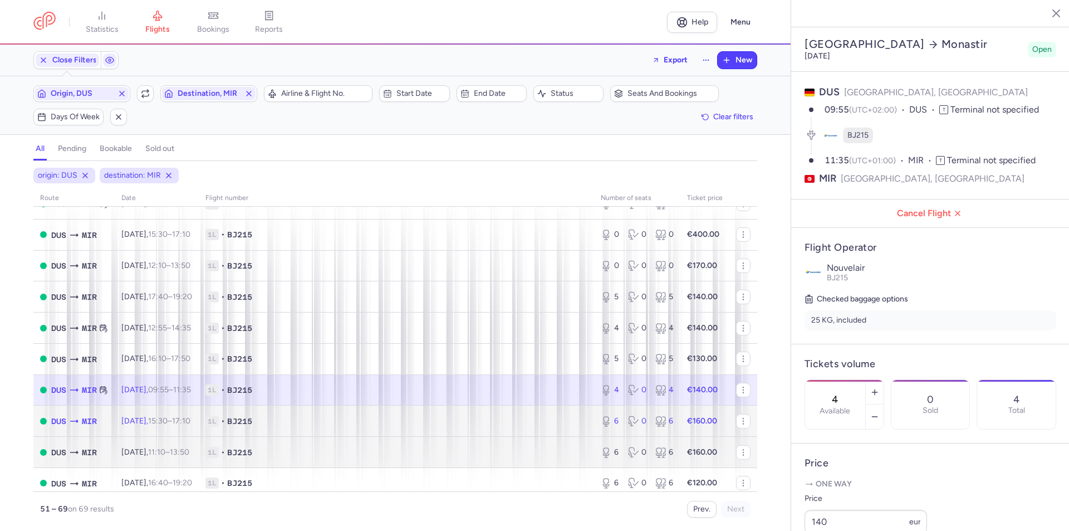
drag, startPoint x: 150, startPoint y: 424, endPoint x: 155, endPoint y: 443, distance: 20.1
click at [150, 424] on span "[DATE] 15:30 – 17:10 +0" at bounding box center [155, 420] width 69 height 9
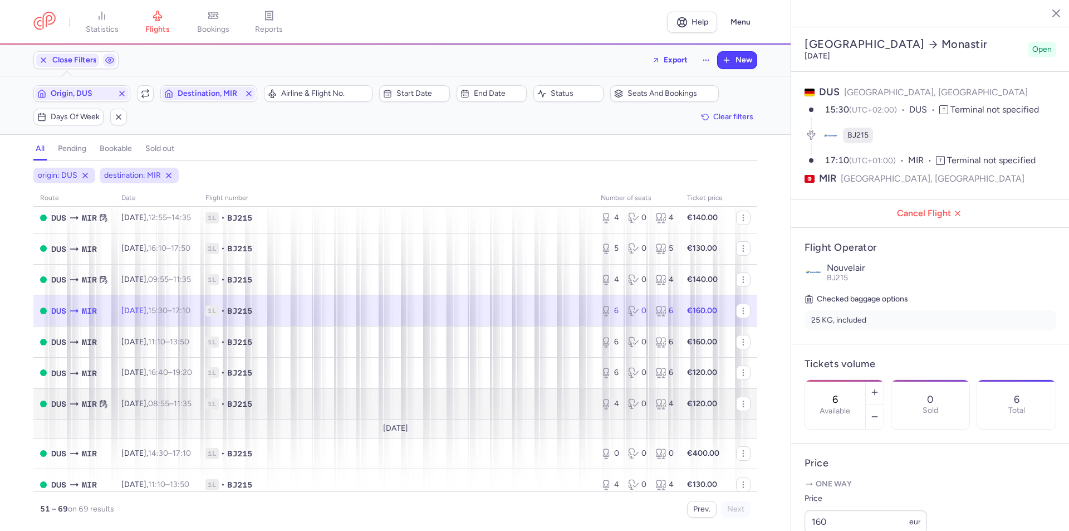
scroll to position [334, 0]
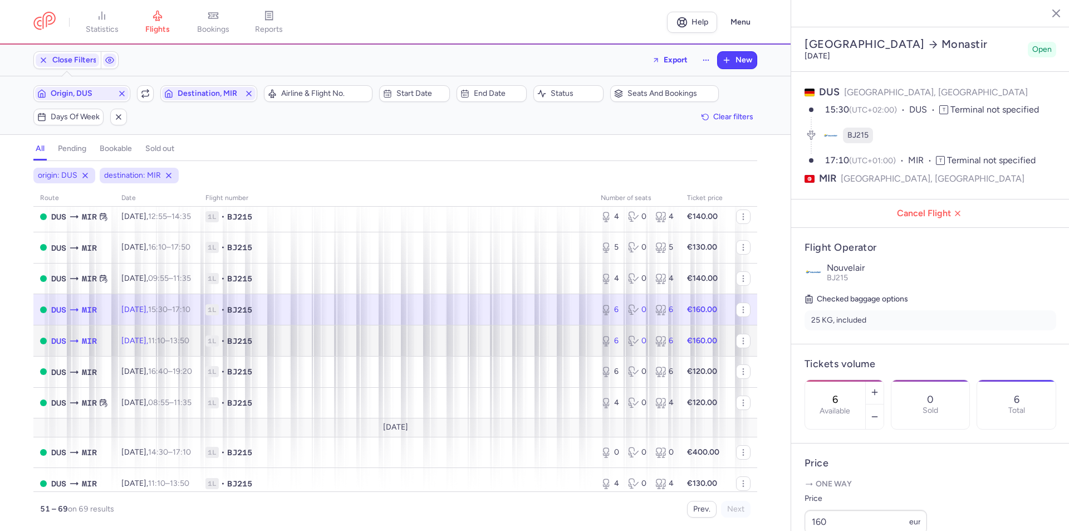
click at [136, 339] on span "[DATE] 11:10 – 13:50 +0" at bounding box center [155, 340] width 68 height 9
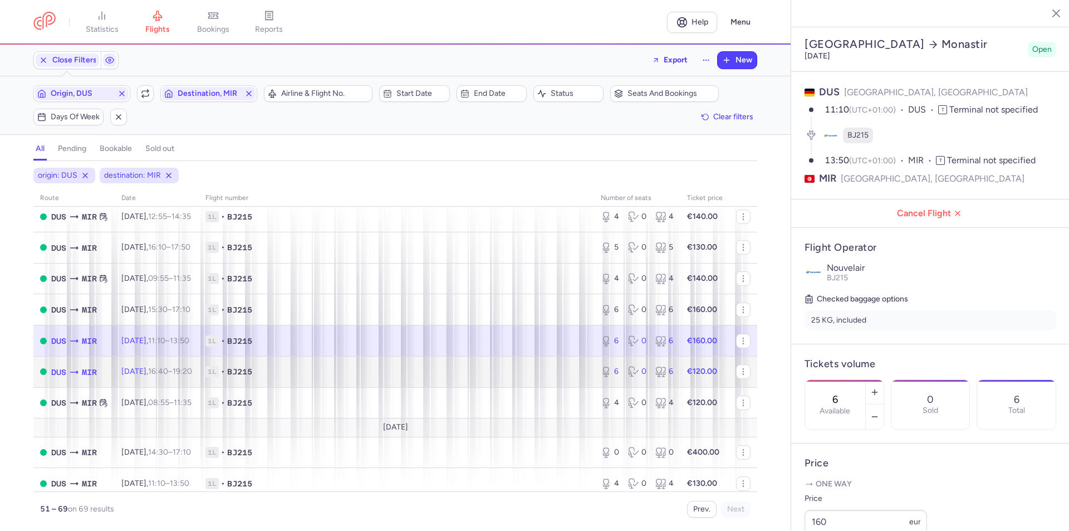
click at [126, 370] on span "[DATE] 16:40 – 19:20 +0" at bounding box center [156, 371] width 71 height 9
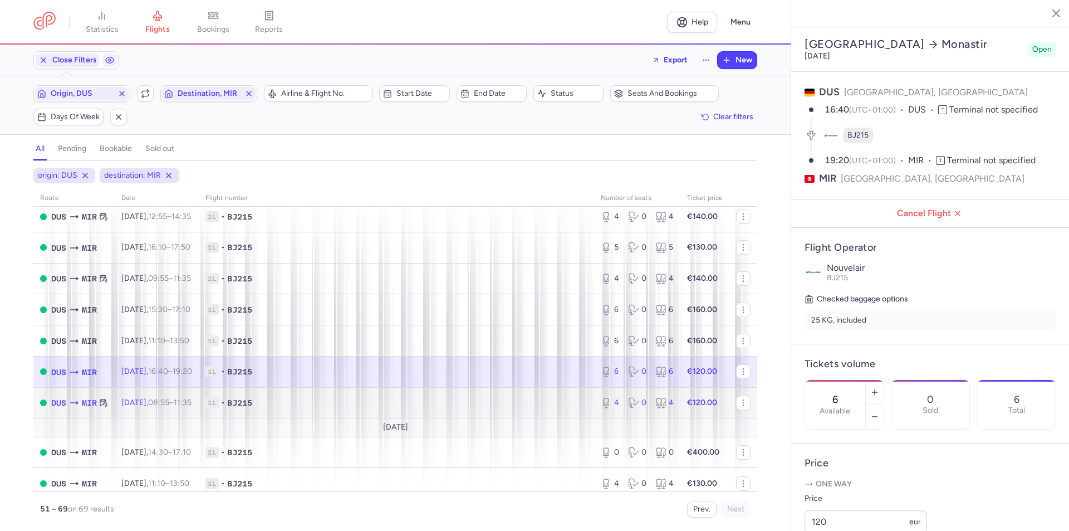
click at [123, 401] on span "[DATE] 08:55 – 11:35 +0" at bounding box center [156, 402] width 70 height 9
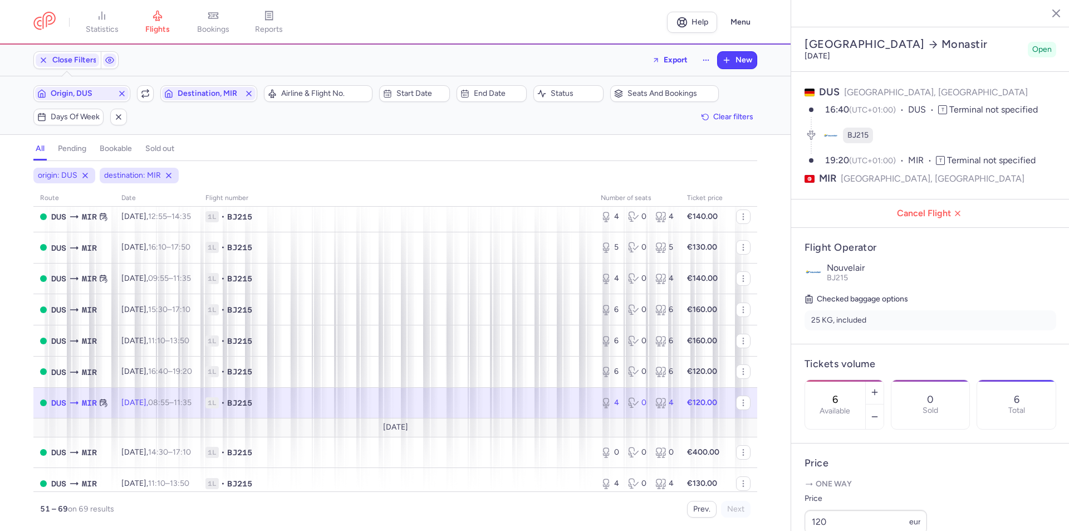
type input "4"
click at [164, 485] on time "11:10" at bounding box center [156, 482] width 17 height 9
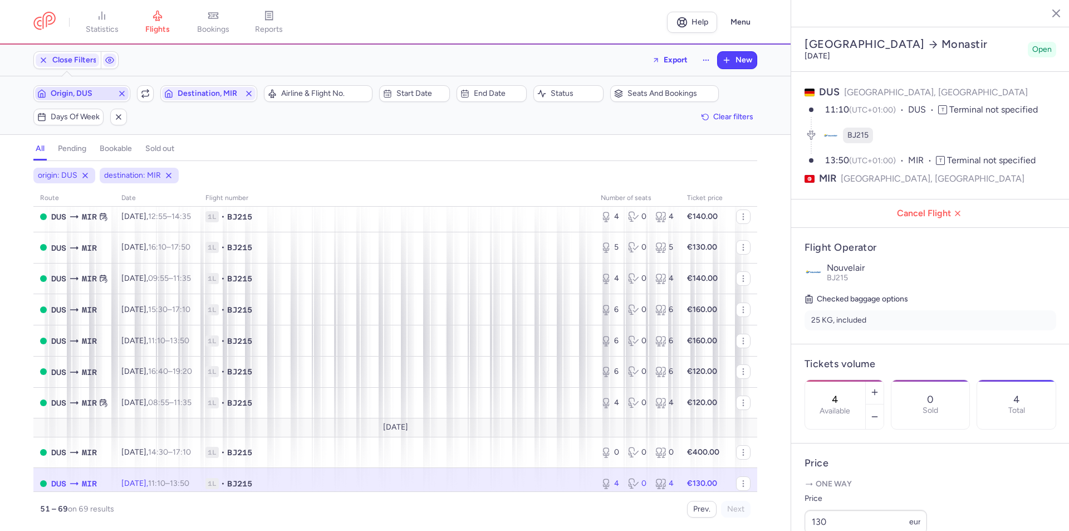
click at [76, 90] on span "Origin, DUS" at bounding box center [82, 93] width 62 height 9
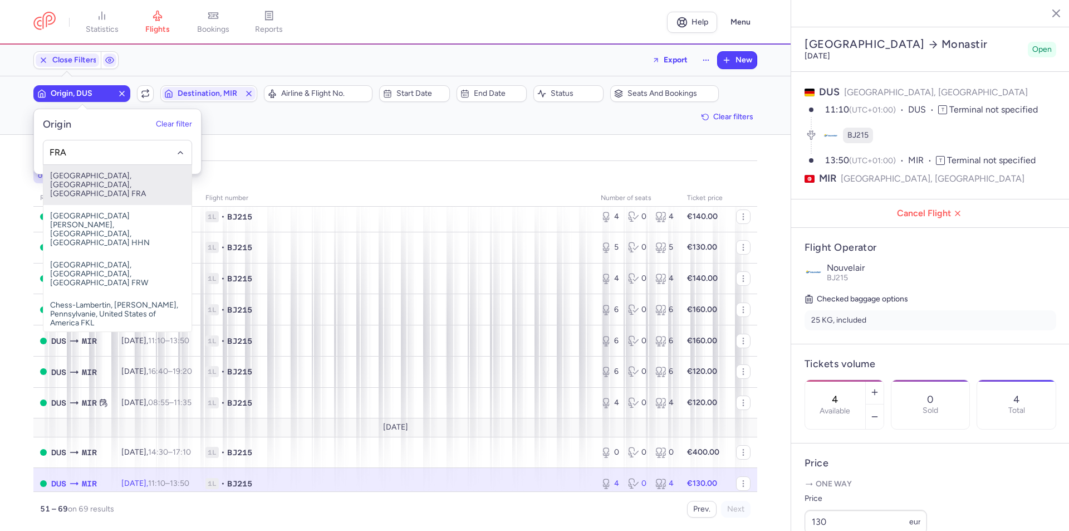
click at [82, 185] on span "[GEOGRAPHIC_DATA], [GEOGRAPHIC_DATA], [GEOGRAPHIC_DATA] FRA" at bounding box center [117, 185] width 148 height 40
type input "FRA"
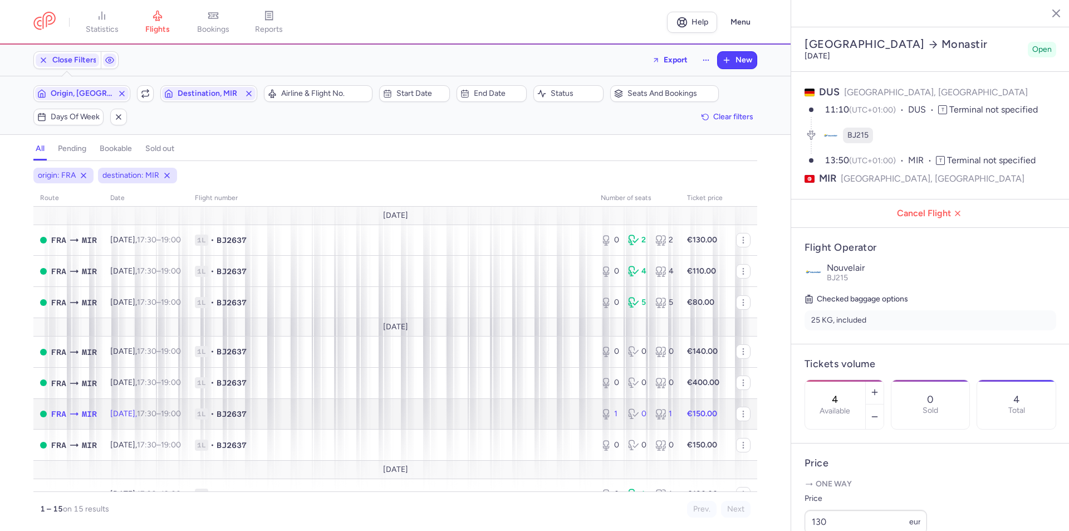
click at [152, 416] on span "[DATE] 17:30 – 19:00 +0" at bounding box center [145, 413] width 71 height 9
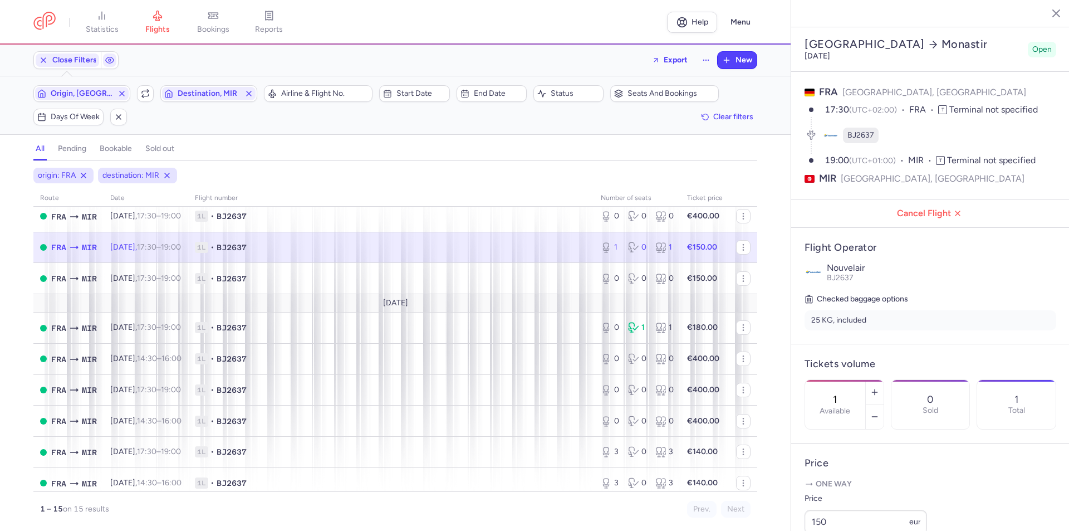
scroll to position [223, 0]
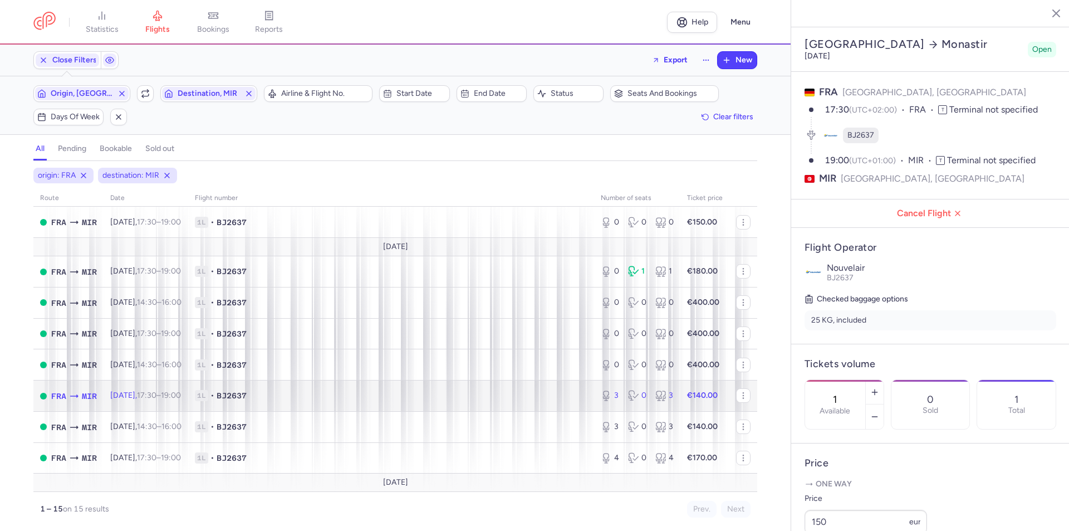
click at [157, 399] on time "17:30" at bounding box center [146, 394] width 19 height 9
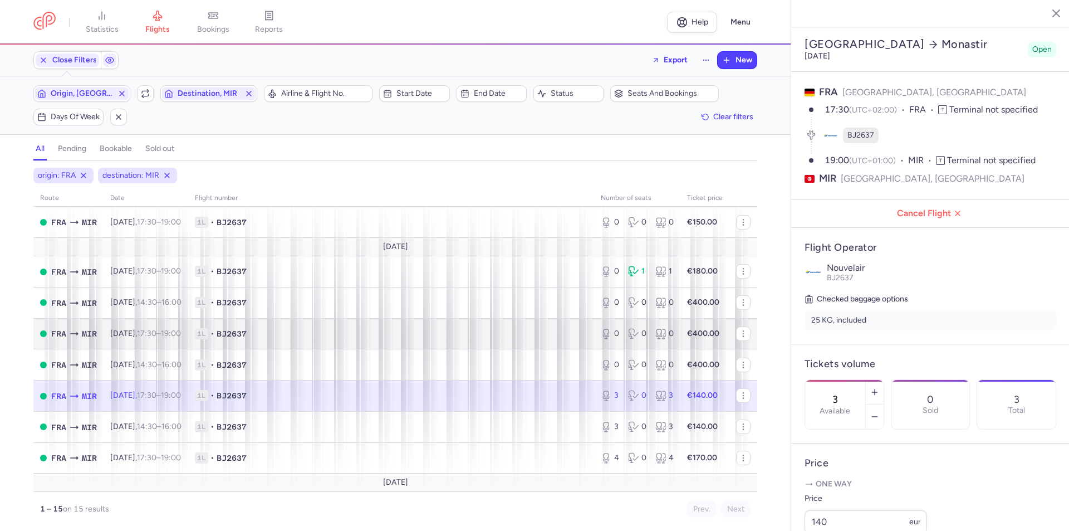
scroll to position [254, 0]
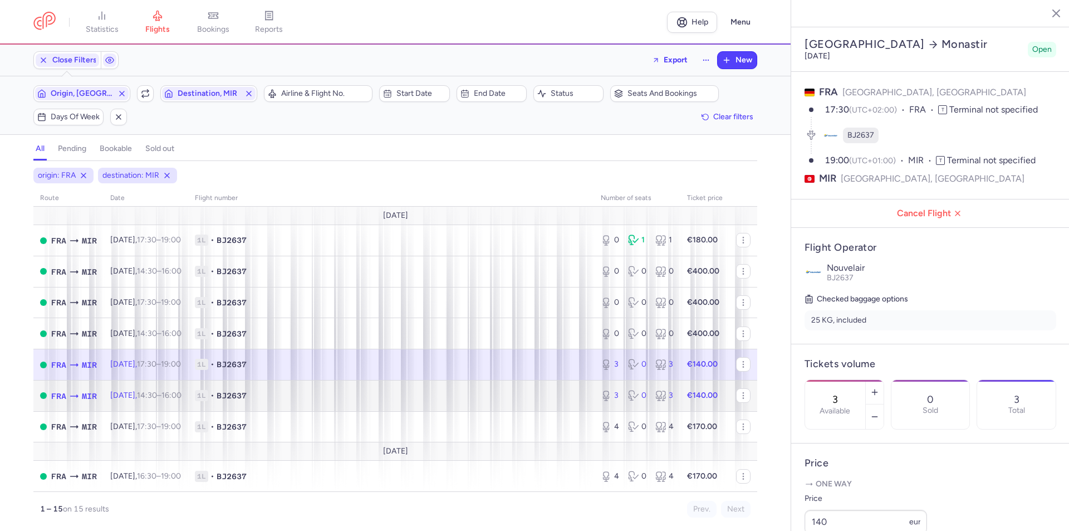
click at [152, 402] on td "[DATE] 14:30 – 16:00 +0" at bounding box center [146, 395] width 85 height 31
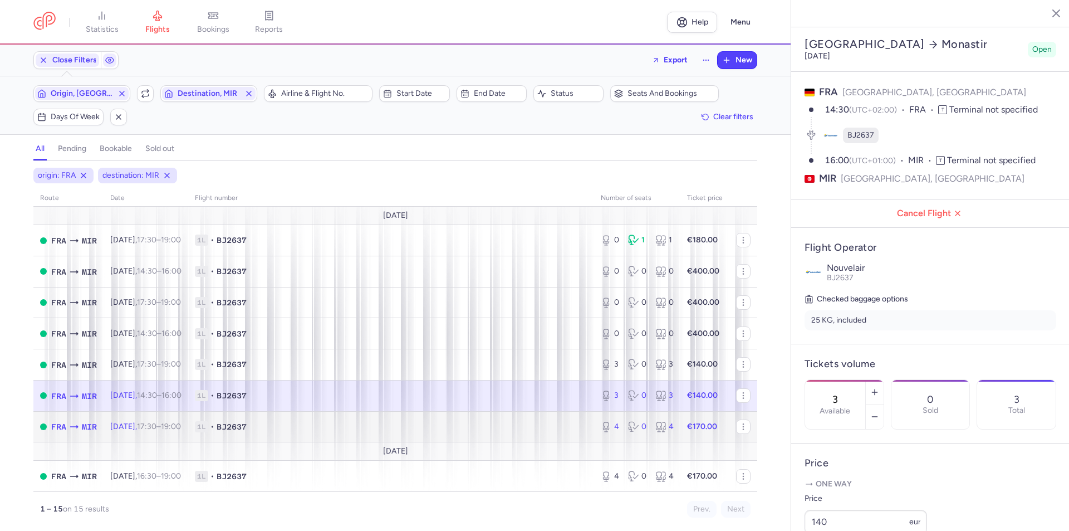
click at [143, 429] on span "[DATE] 17:30 – 19:00 +0" at bounding box center [145, 426] width 71 height 9
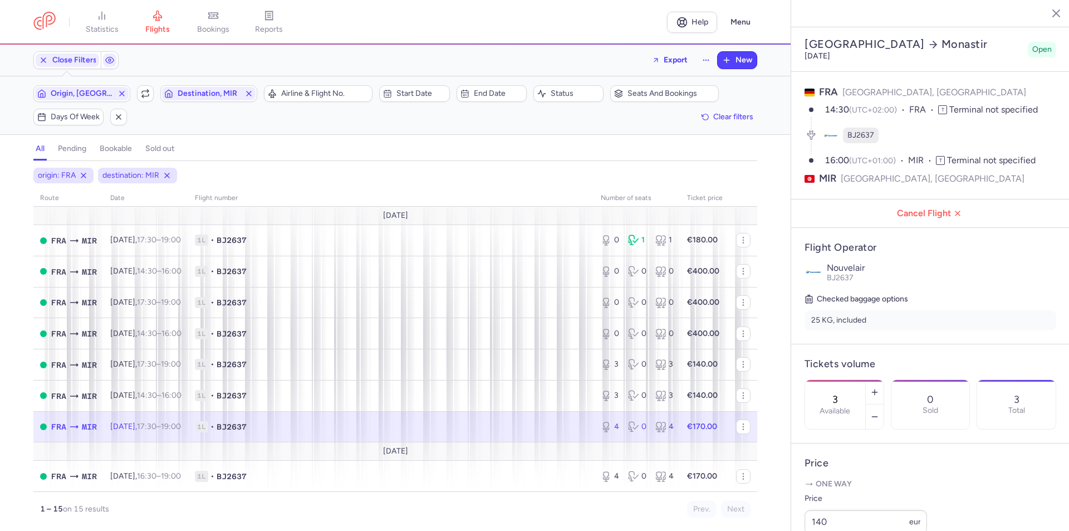
type input "4"
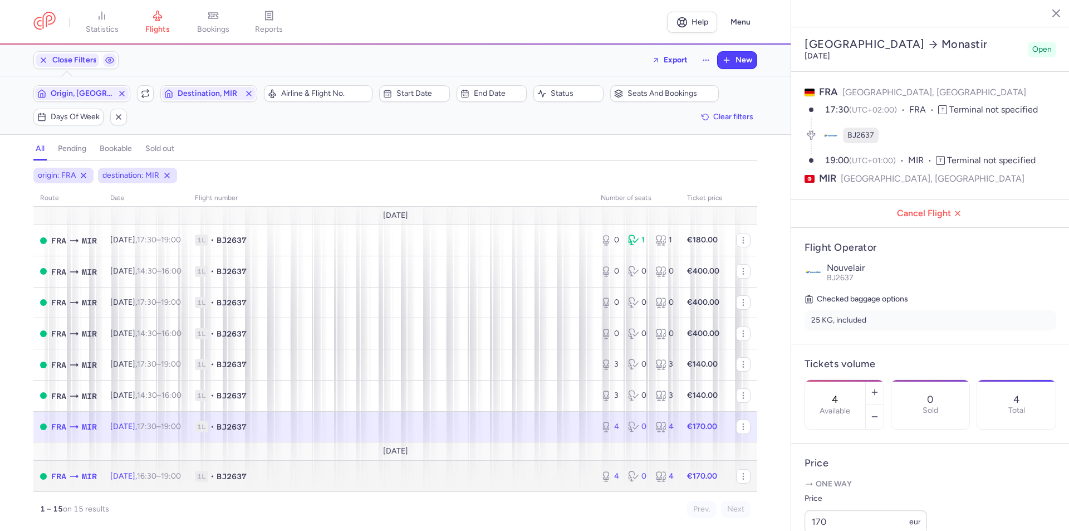
click at [157, 480] on time "16:30" at bounding box center [146, 475] width 19 height 9
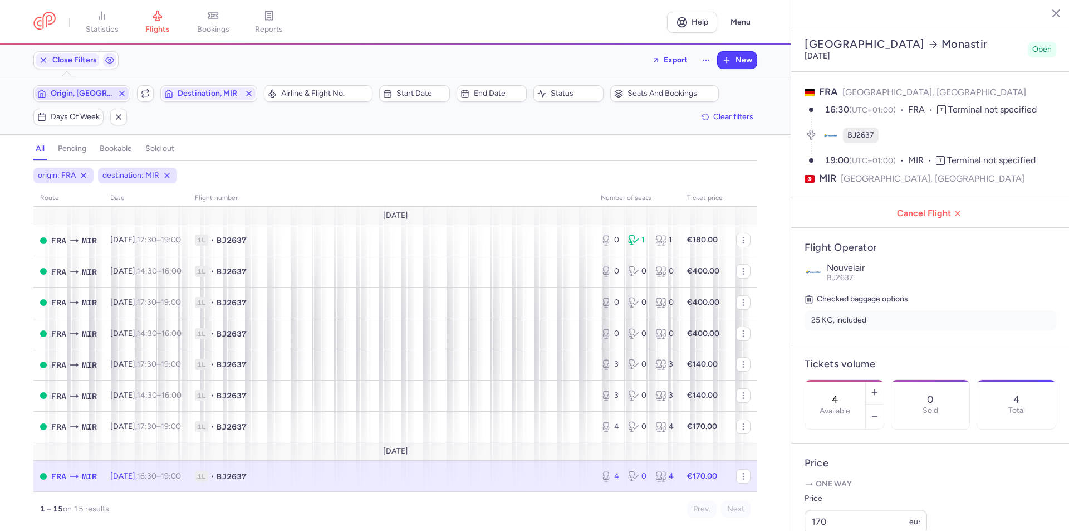
click at [87, 91] on span "Origin, [GEOGRAPHIC_DATA]" at bounding box center [82, 93] width 62 height 9
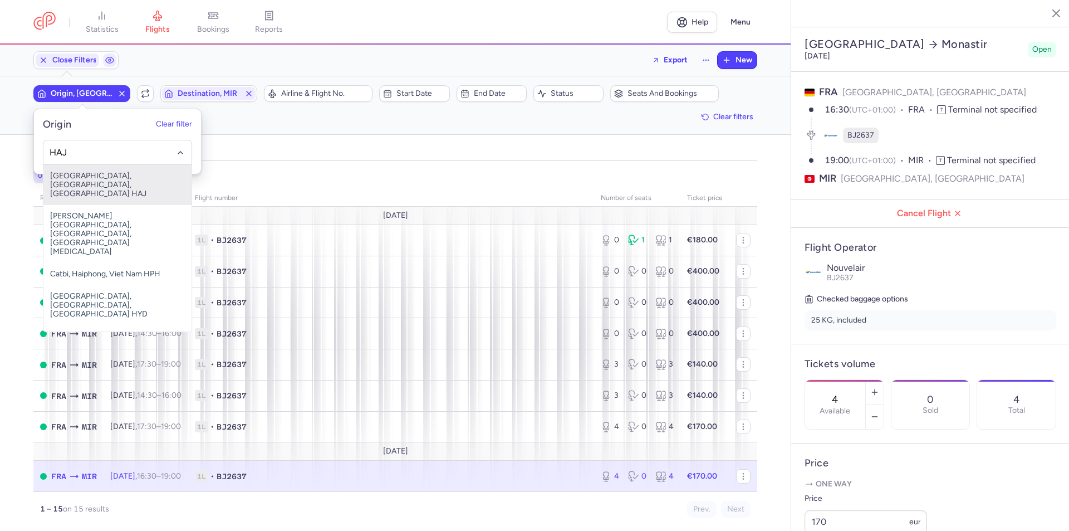
click at [93, 182] on span "[GEOGRAPHIC_DATA], [GEOGRAPHIC_DATA], [GEOGRAPHIC_DATA] HAJ" at bounding box center [117, 185] width 148 height 40
type input "HAJ"
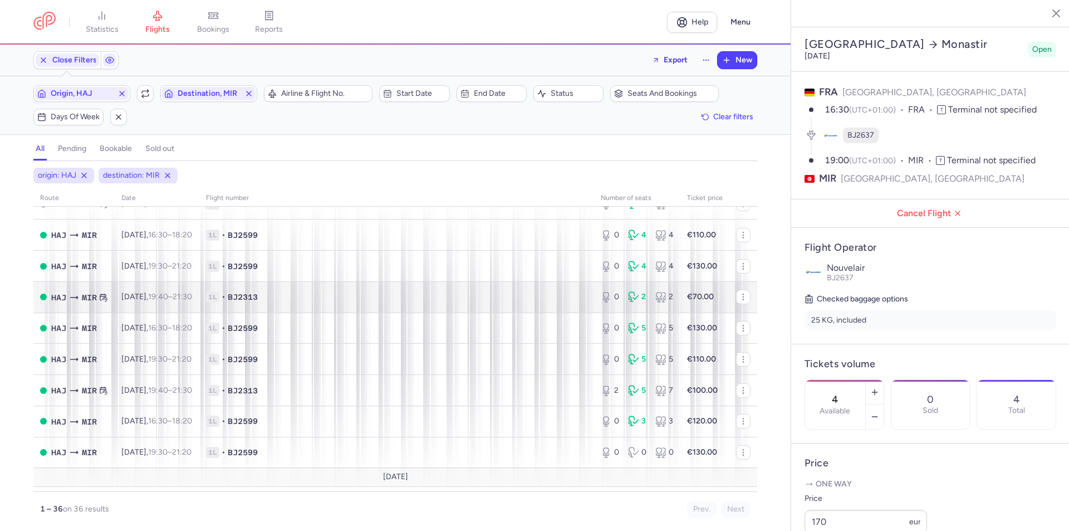
scroll to position [56, 0]
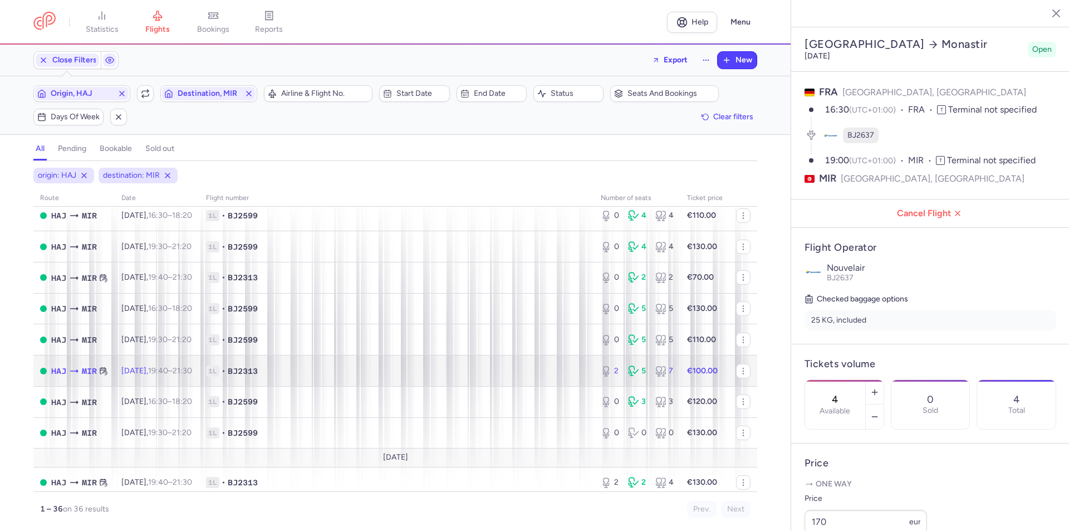
click at [162, 370] on span "[DATE] 19:40 – 21:30 +0" at bounding box center [156, 370] width 71 height 9
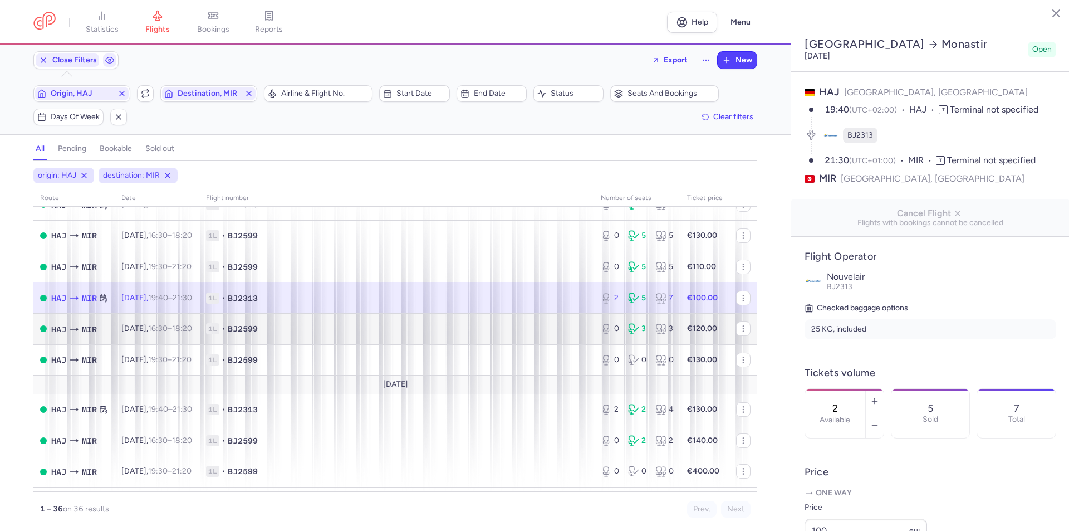
scroll to position [223, 0]
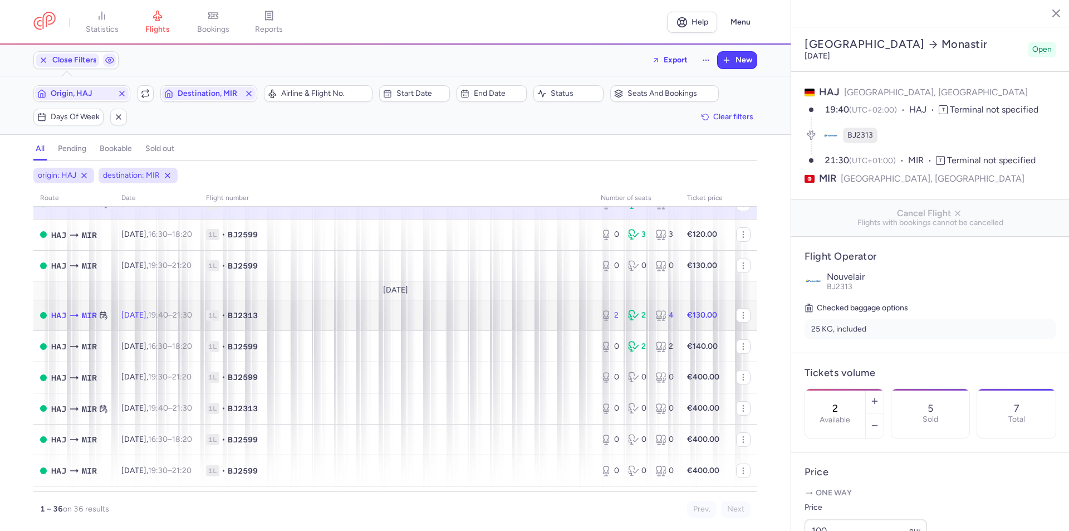
click at [160, 315] on span "[DATE] 19:40 – 21:30 +0" at bounding box center [156, 314] width 71 height 9
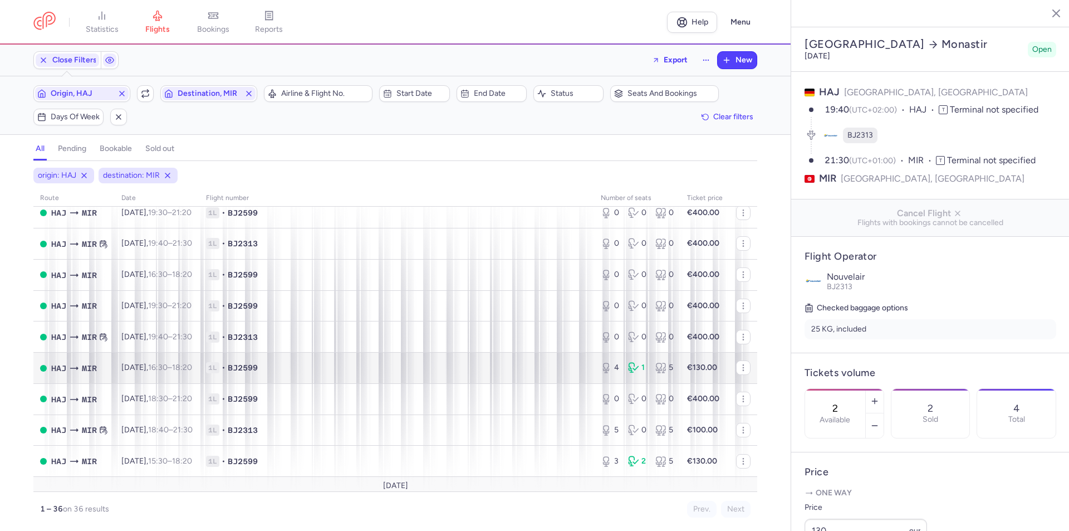
scroll to position [891, 0]
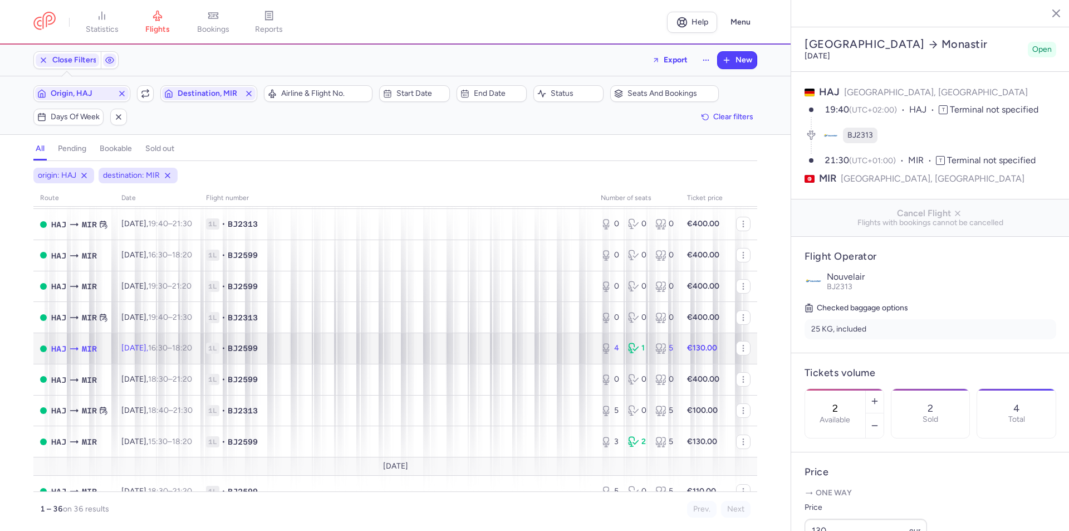
click at [159, 350] on span "[DATE] 16:30 – 18:20 +0" at bounding box center [156, 347] width 71 height 9
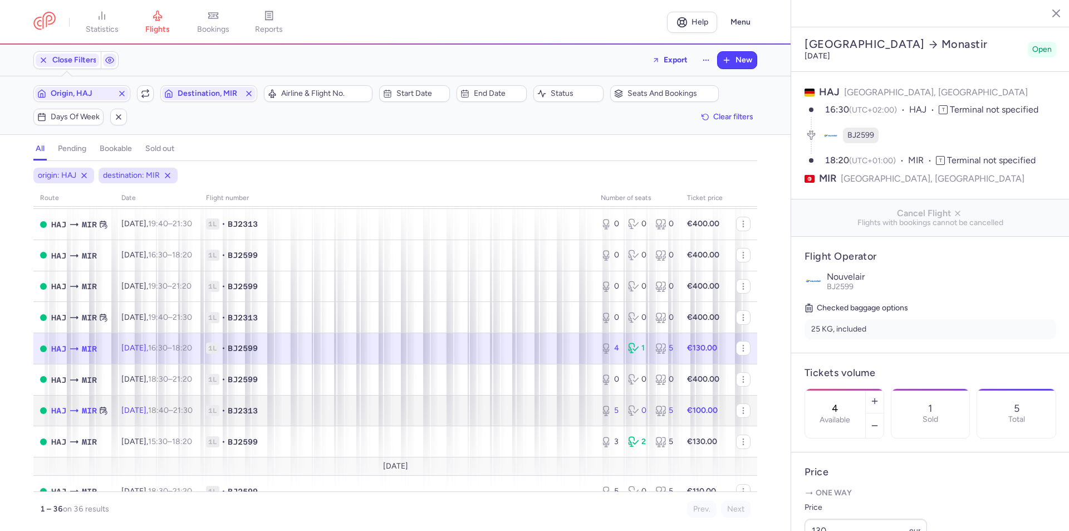
click at [148, 412] on span "[DATE] 18:40 – 21:30 +0" at bounding box center [156, 410] width 71 height 9
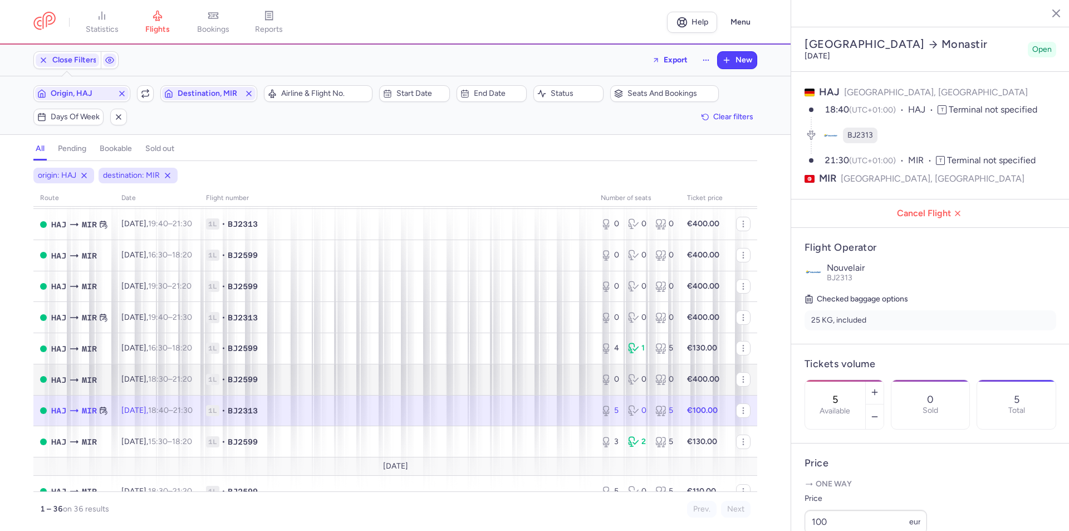
scroll to position [906, 0]
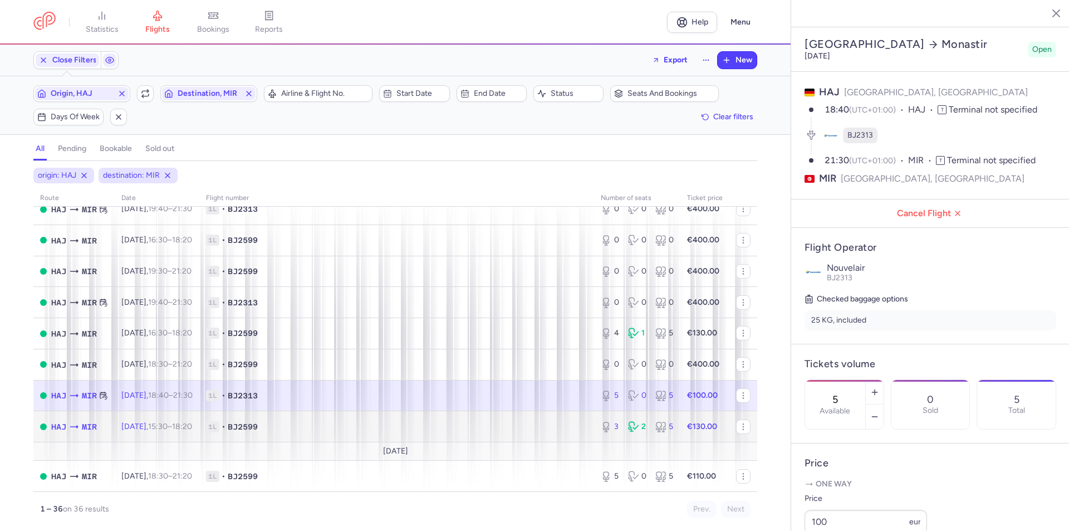
click at [154, 431] on span "[DATE] 15:30 – 18:20 +0" at bounding box center [156, 426] width 71 height 9
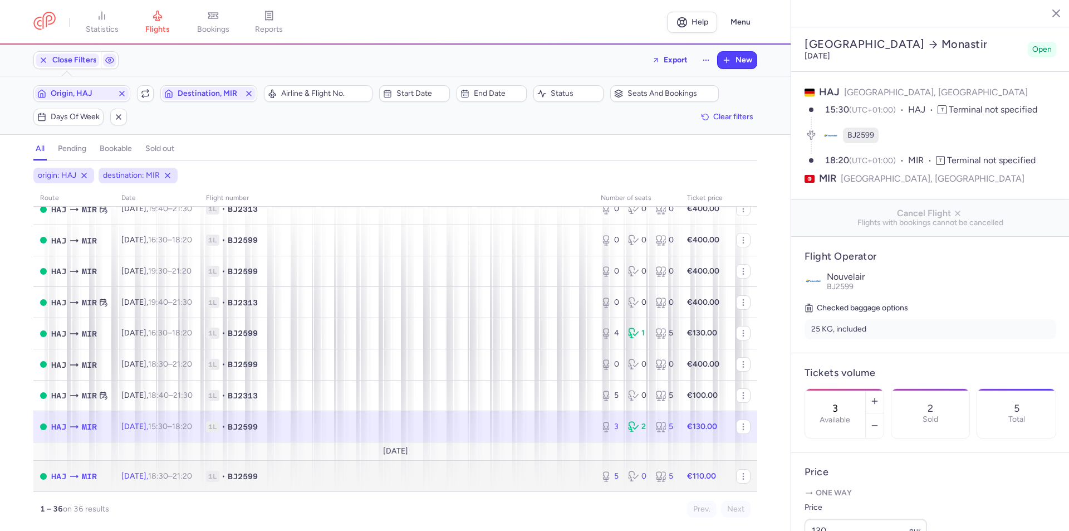
click at [150, 470] on td "[DATE] 18:30 – 21:20 +0" at bounding box center [157, 476] width 85 height 31
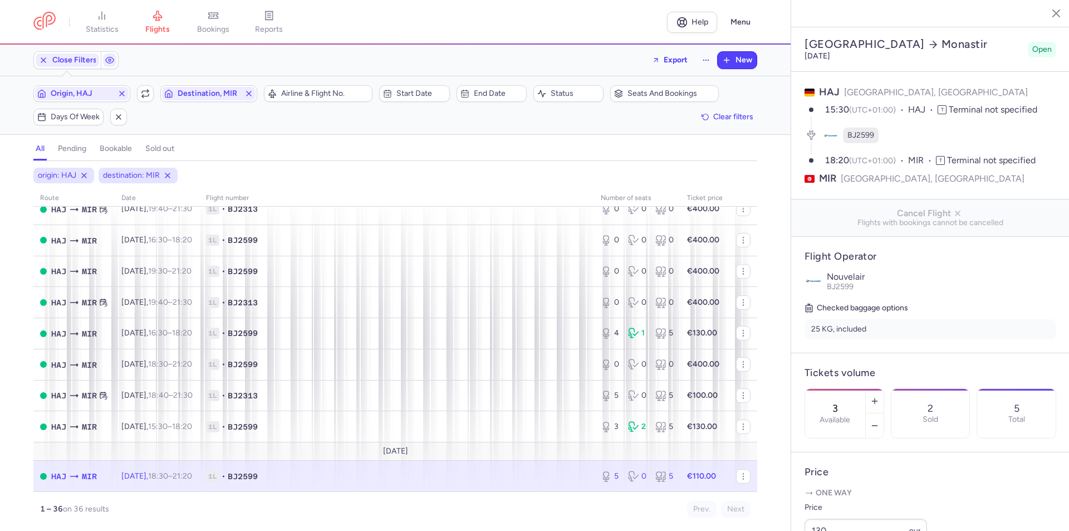
type input "5"
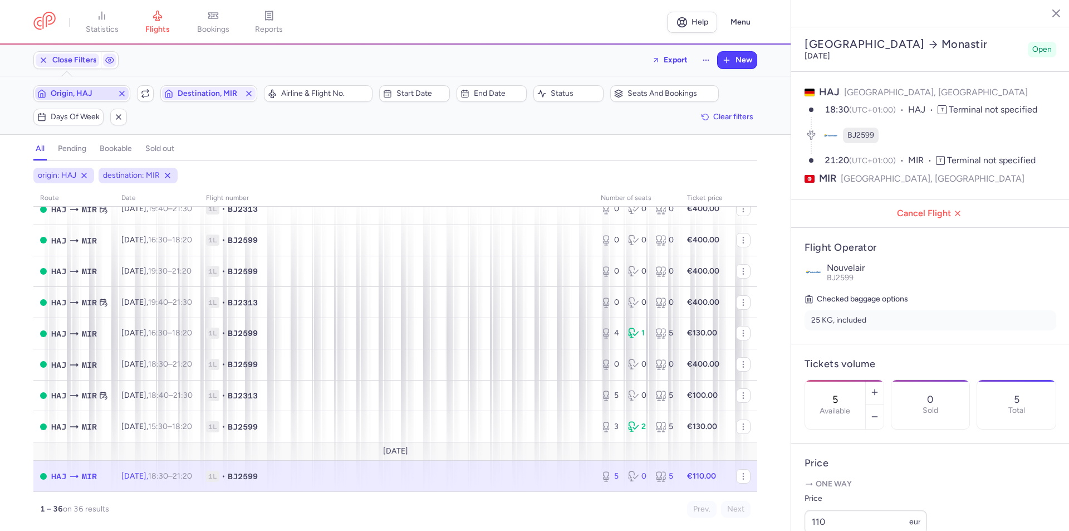
click at [83, 91] on span "Origin, HAJ" at bounding box center [82, 93] width 62 height 9
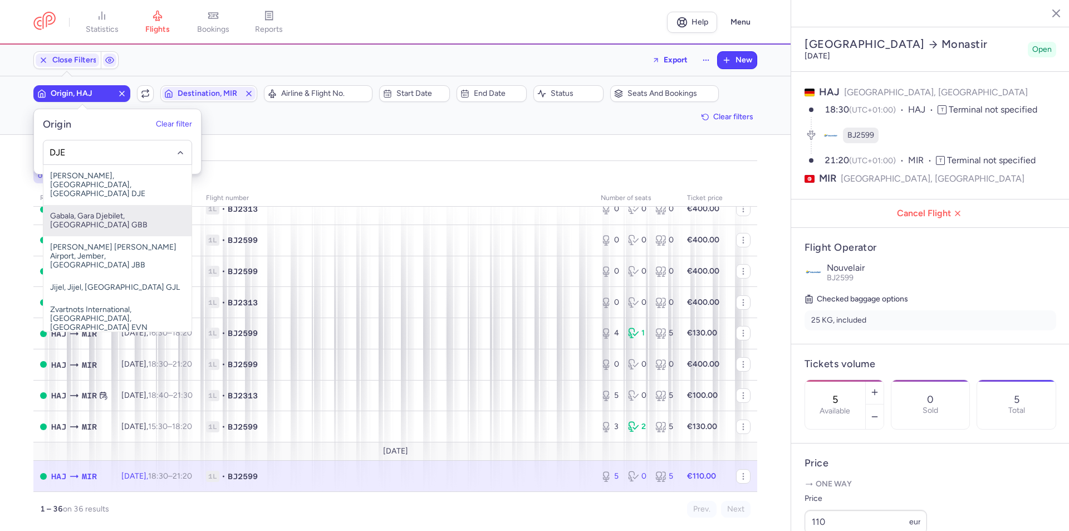
click at [82, 182] on span "[PERSON_NAME], [GEOGRAPHIC_DATA], [GEOGRAPHIC_DATA] DJE" at bounding box center [117, 185] width 148 height 40
type input "DJE"
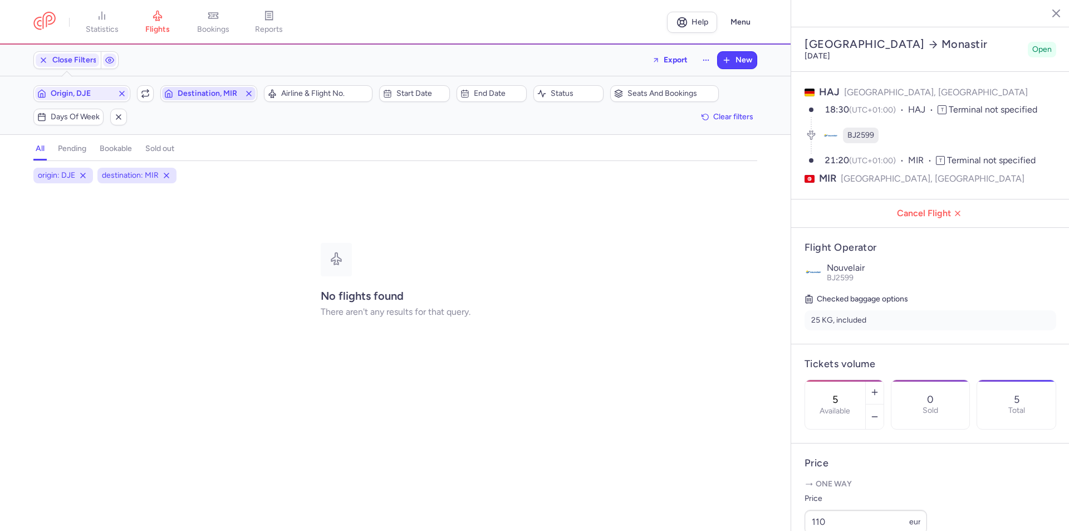
click at [200, 94] on span "Destination, MIR" at bounding box center [209, 93] width 62 height 9
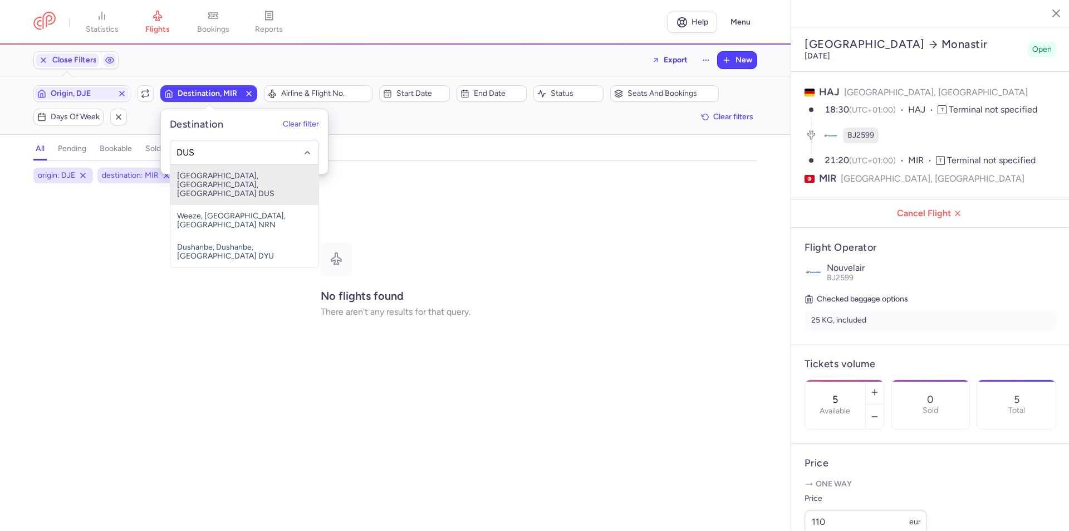
click at [212, 188] on span "[GEOGRAPHIC_DATA], [GEOGRAPHIC_DATA], [GEOGRAPHIC_DATA] DUS" at bounding box center [244, 185] width 148 height 40
type input "DUS"
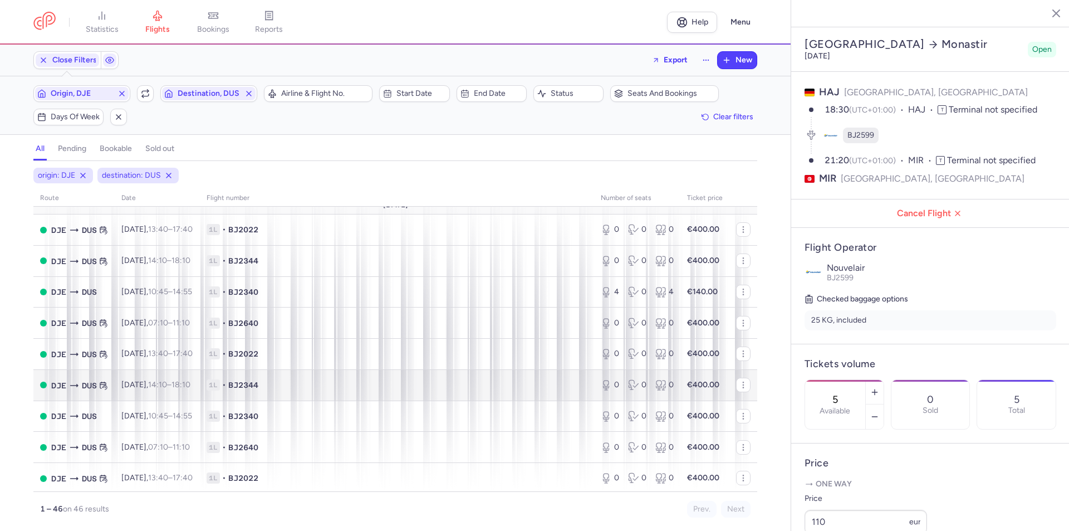
scroll to position [390, 0]
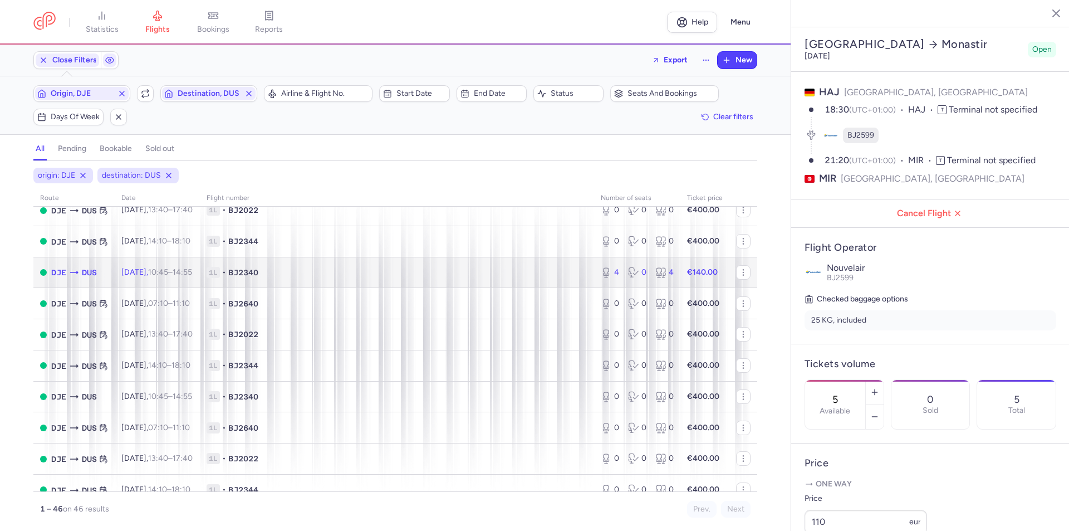
click at [161, 271] on time "10:45" at bounding box center [158, 271] width 20 height 9
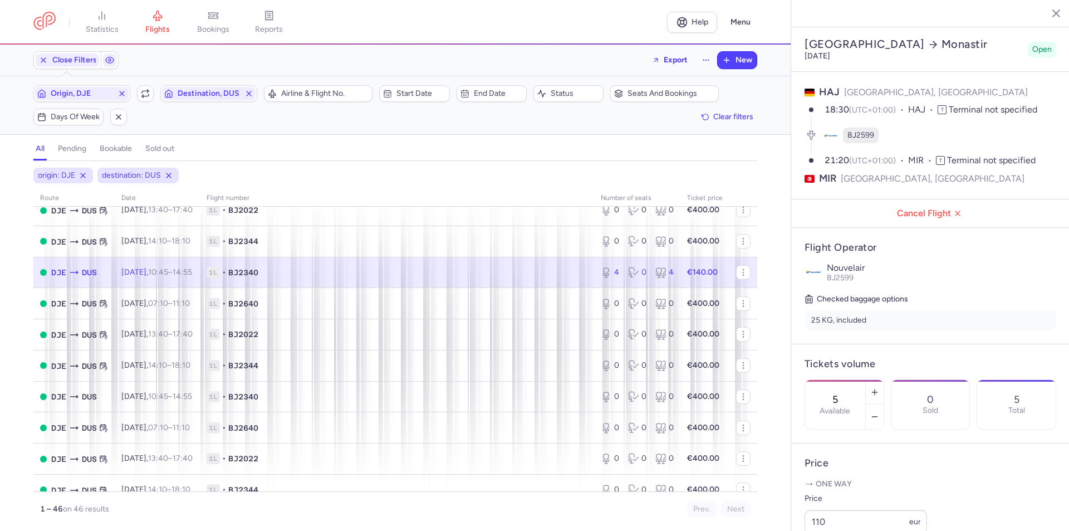
type input "4"
click at [206, 94] on span "Destination, DUS" at bounding box center [209, 93] width 62 height 9
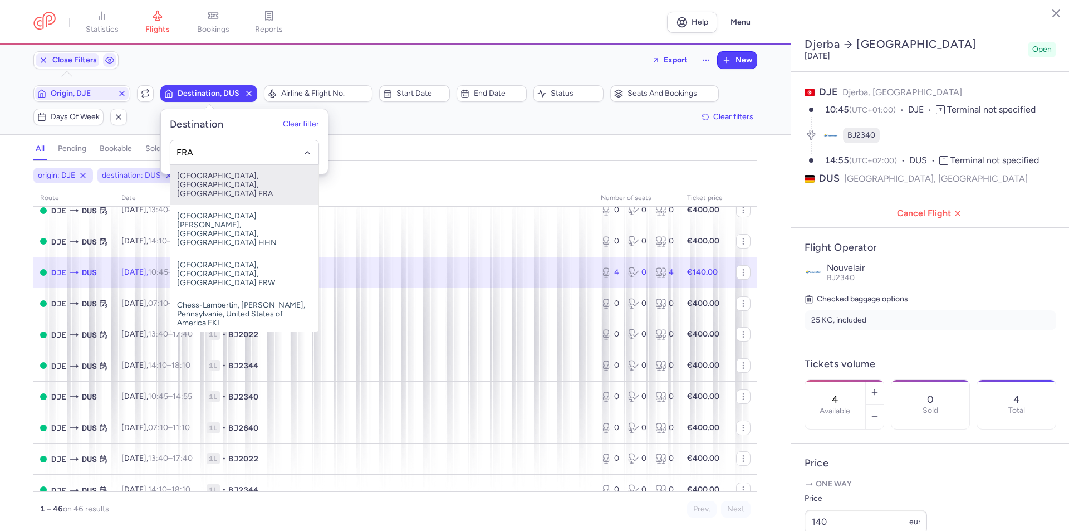
click at [201, 182] on span "[GEOGRAPHIC_DATA], [GEOGRAPHIC_DATA], [GEOGRAPHIC_DATA] FRA" at bounding box center [244, 185] width 148 height 40
type input "FRA"
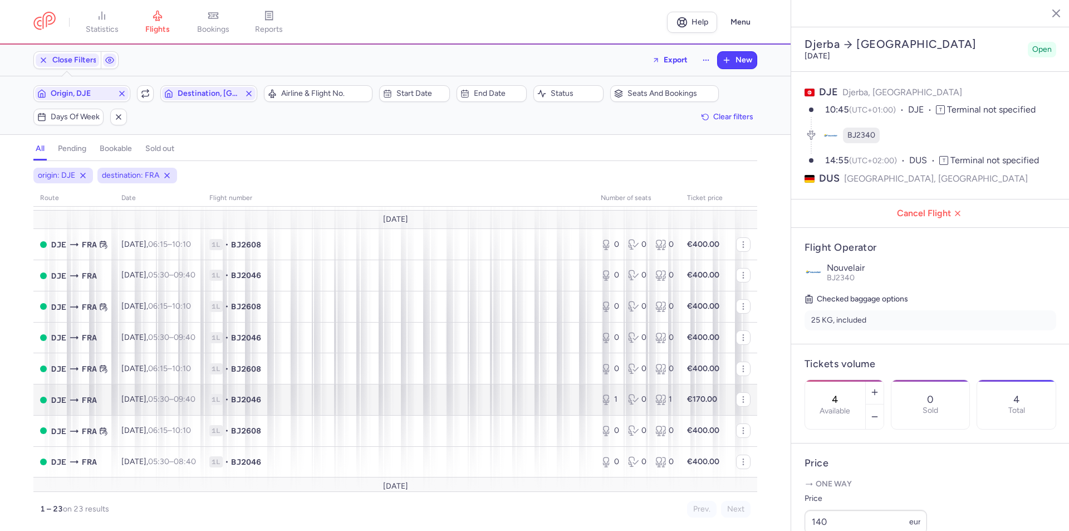
scroll to position [488, 0]
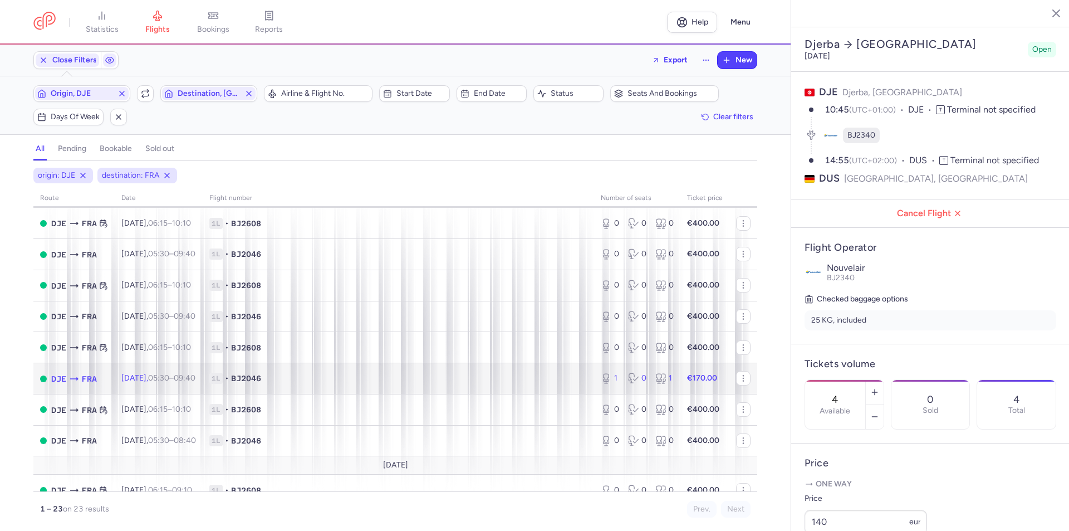
click at [185, 384] on td "[DATE] 05:30 – 09:40 +0" at bounding box center [159, 378] width 88 height 31
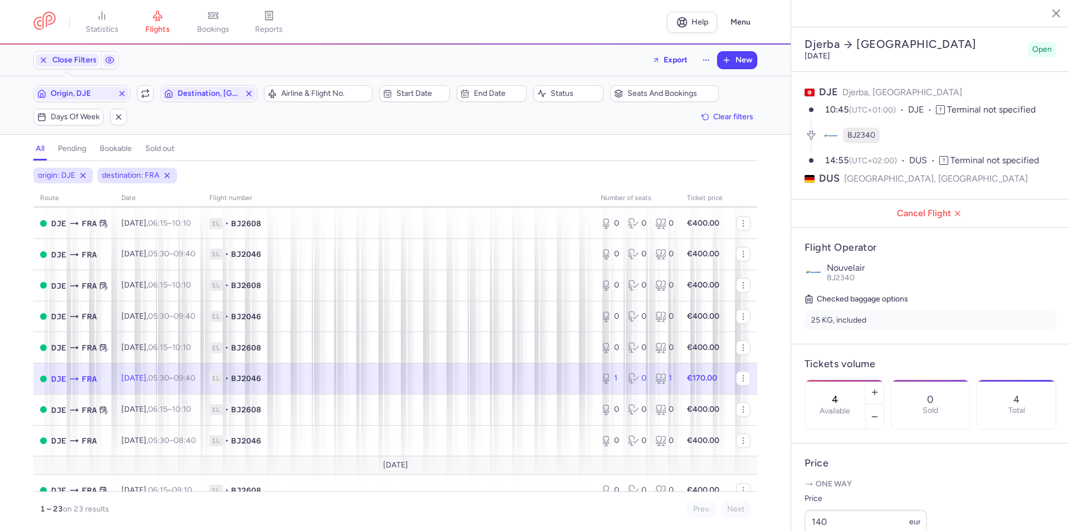
type input "1"
click at [95, 94] on span "Origin, DJE" at bounding box center [82, 93] width 62 height 9
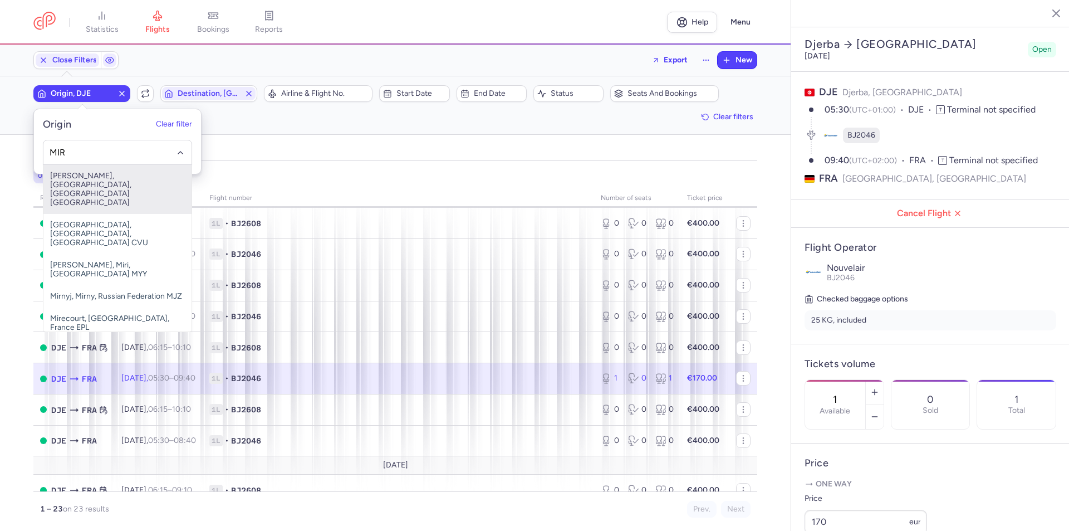
click at [108, 185] on span "[PERSON_NAME], [GEOGRAPHIC_DATA], [GEOGRAPHIC_DATA] [GEOGRAPHIC_DATA]" at bounding box center [117, 189] width 148 height 49
type input "MIR"
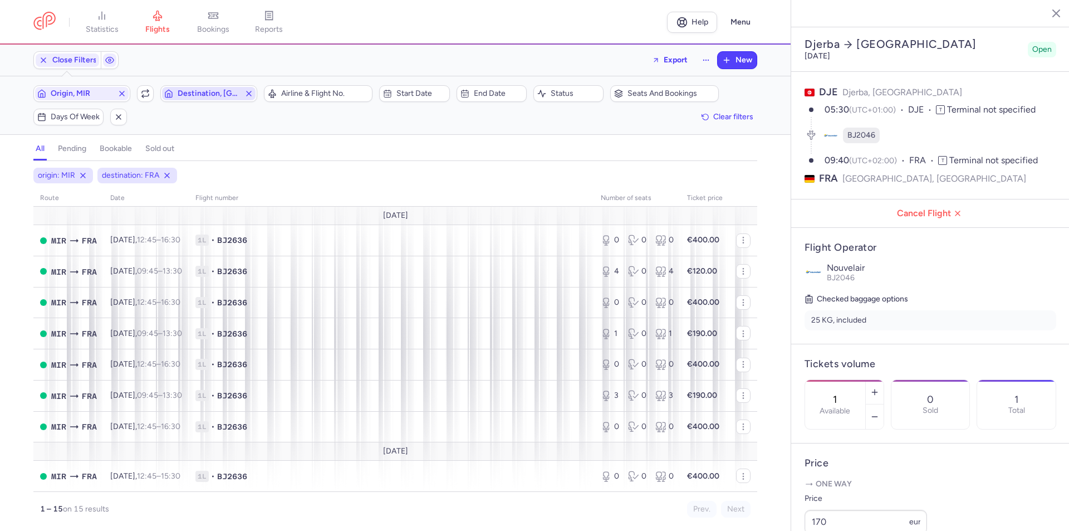
scroll to position [254, 0]
click at [204, 90] on span "Destination, [GEOGRAPHIC_DATA]" at bounding box center [209, 93] width 62 height 9
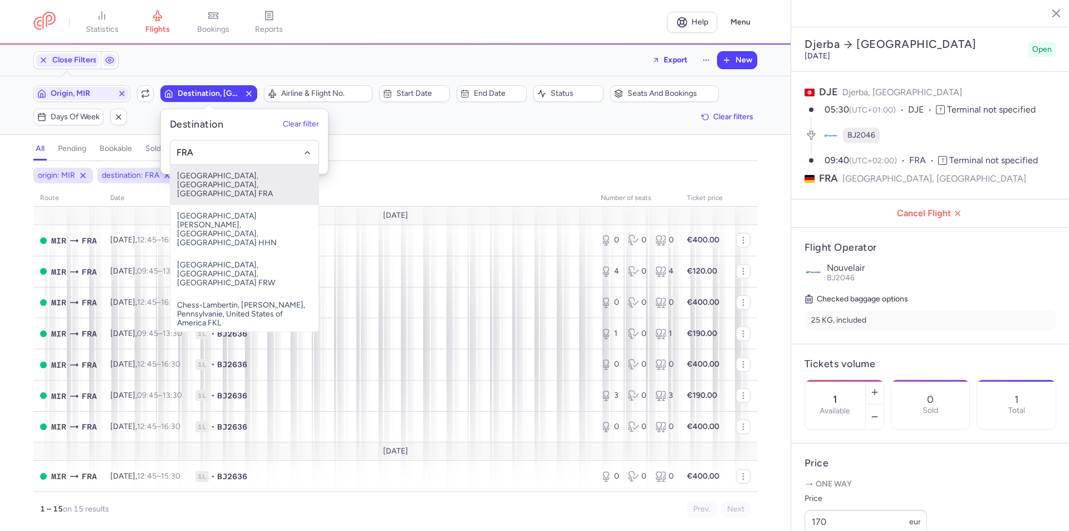
click at [234, 176] on span "[GEOGRAPHIC_DATA], [GEOGRAPHIC_DATA], [GEOGRAPHIC_DATA] FRA" at bounding box center [244, 185] width 148 height 40
type input "FRA"
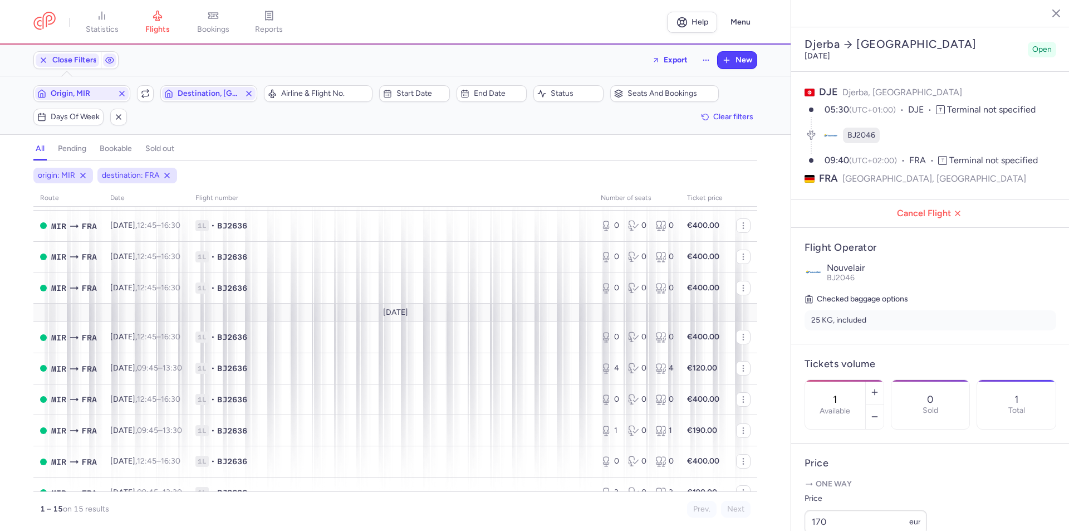
scroll to position [167, 0]
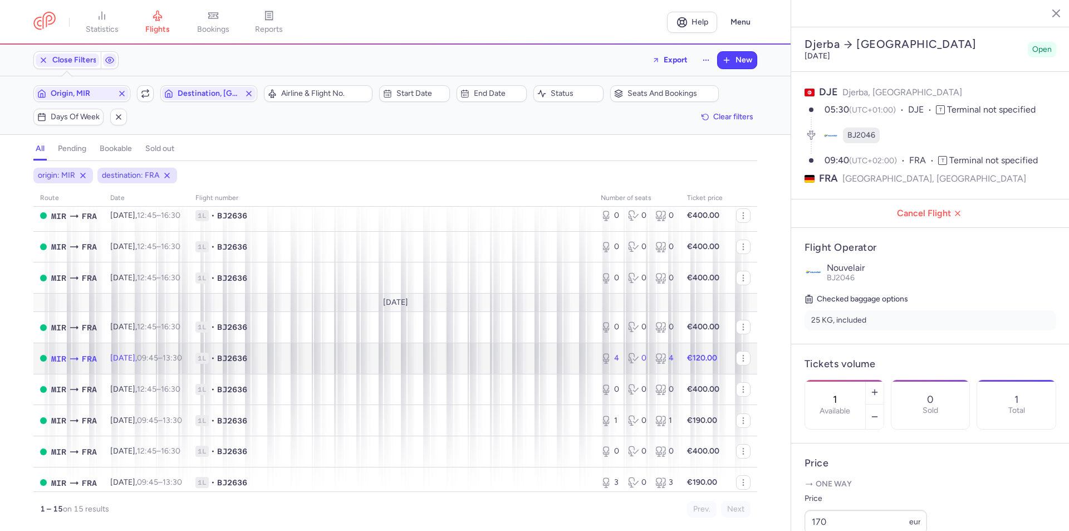
click at [154, 361] on time "09:45" at bounding box center [147, 357] width 21 height 9
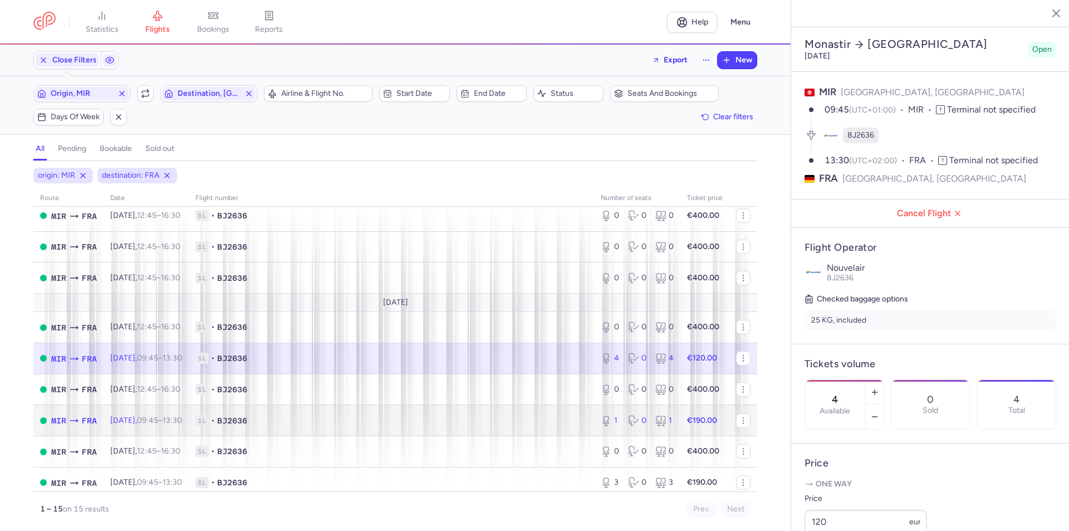
click at [151, 424] on span "[DATE] 09:45 – 13:30 +0" at bounding box center [146, 420] width 72 height 9
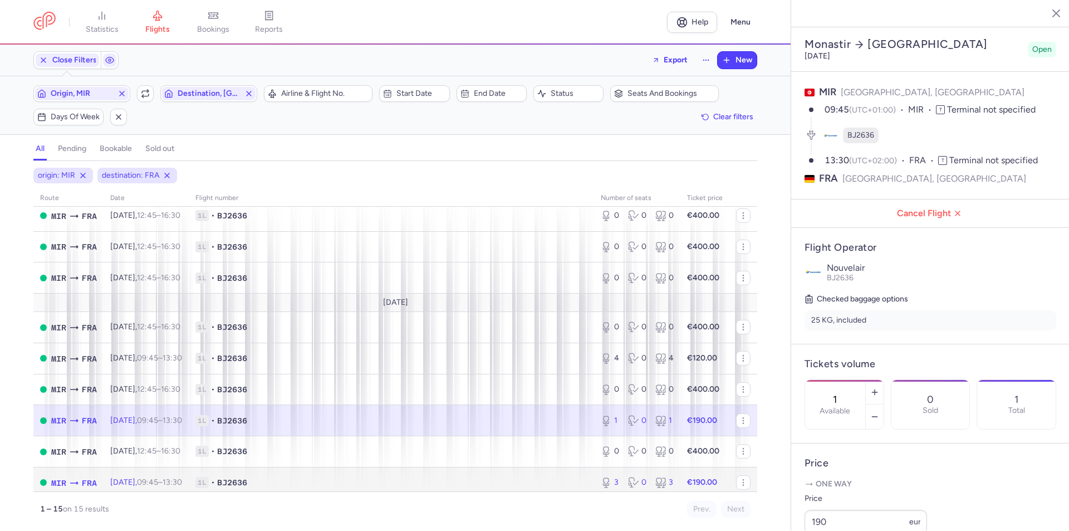
click at [138, 476] on td "[DATE] 09:45 – 13:30 +0" at bounding box center [146, 482] width 85 height 31
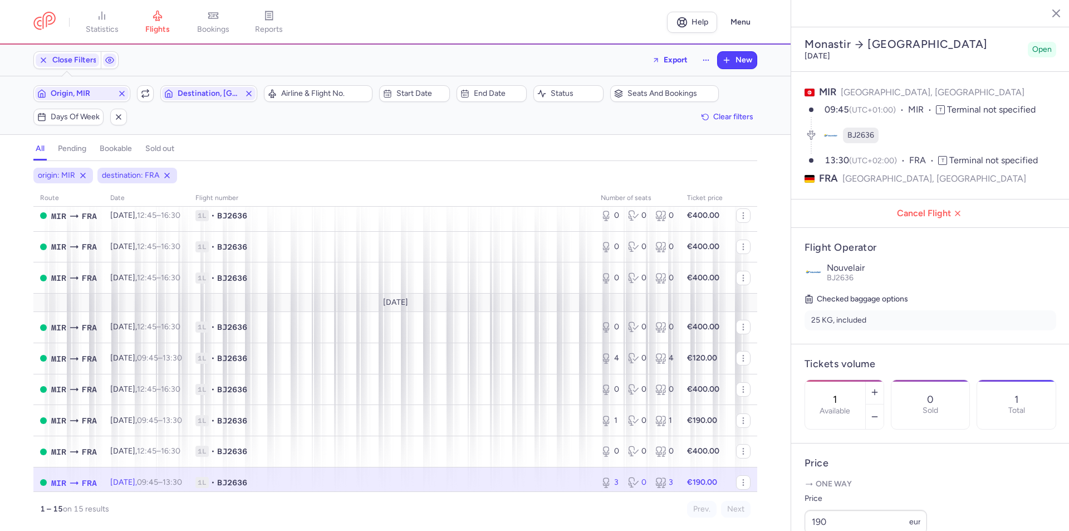
type input "3"
